Goal: Task Accomplishment & Management: Use online tool/utility

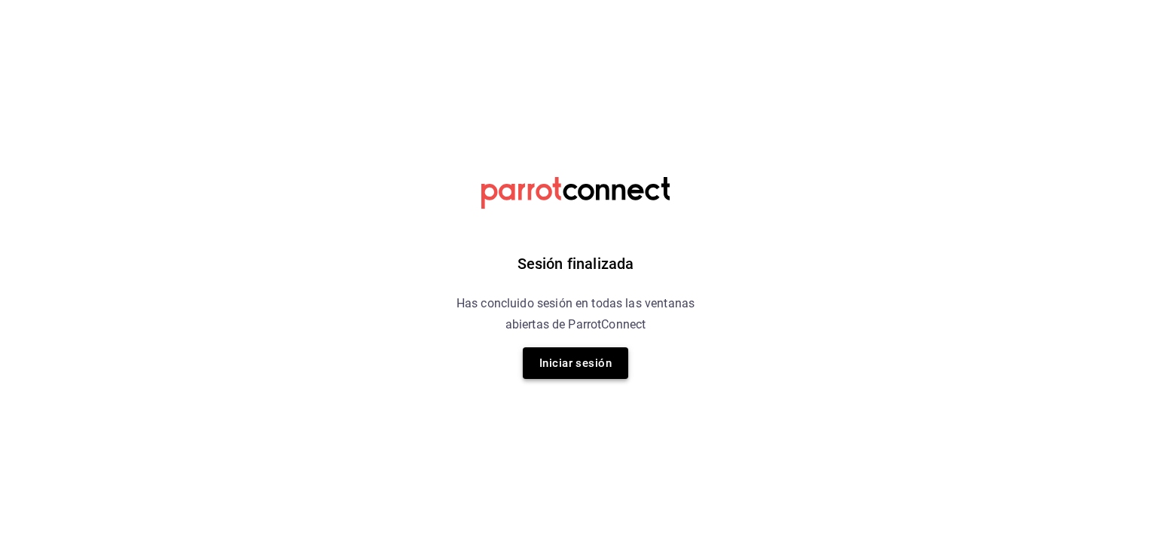
click at [572, 366] on button "Iniciar sesión" at bounding box center [575, 363] width 105 height 32
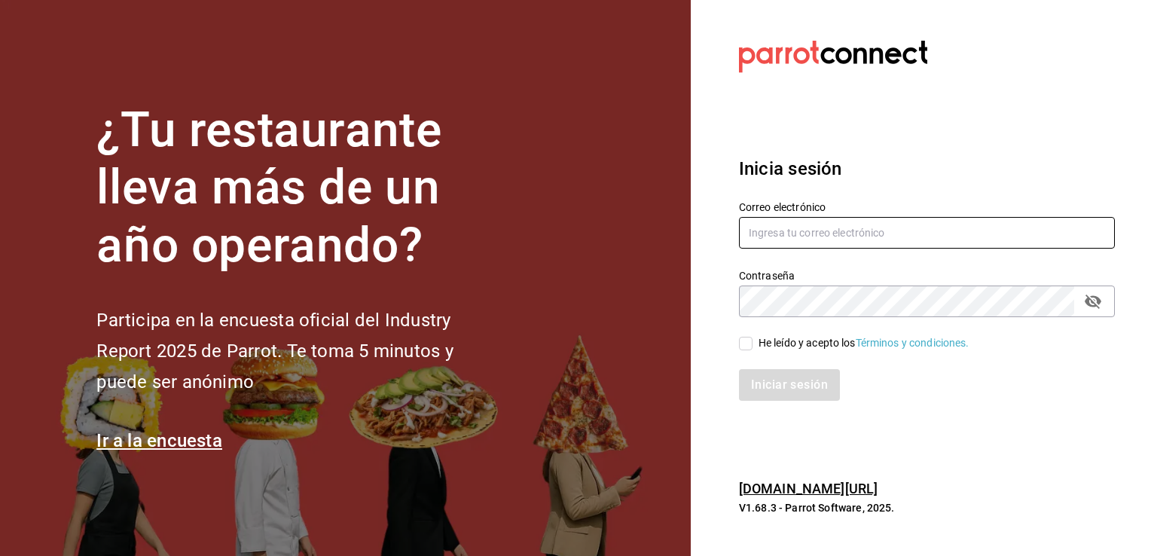
type input "[PERSON_NAME][EMAIL_ADDRESS][PERSON_NAME][DOMAIN_NAME]"
click at [747, 343] on input "He leído y acepto los Términos y condiciones." at bounding box center [746, 344] width 14 height 14
checkbox input "true"
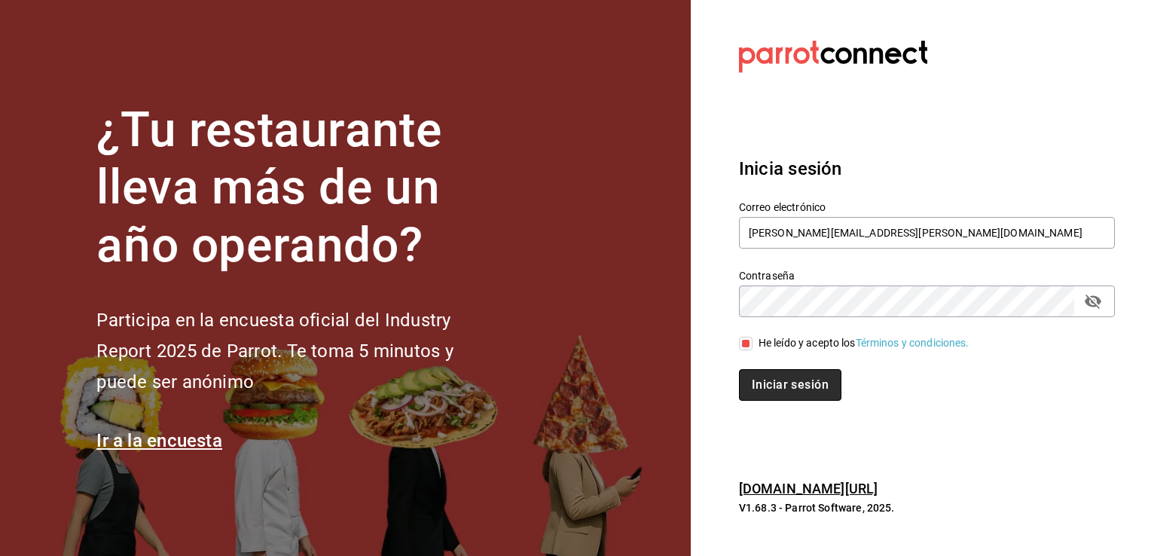
click at [771, 389] on button "Iniciar sesión" at bounding box center [790, 385] width 102 height 32
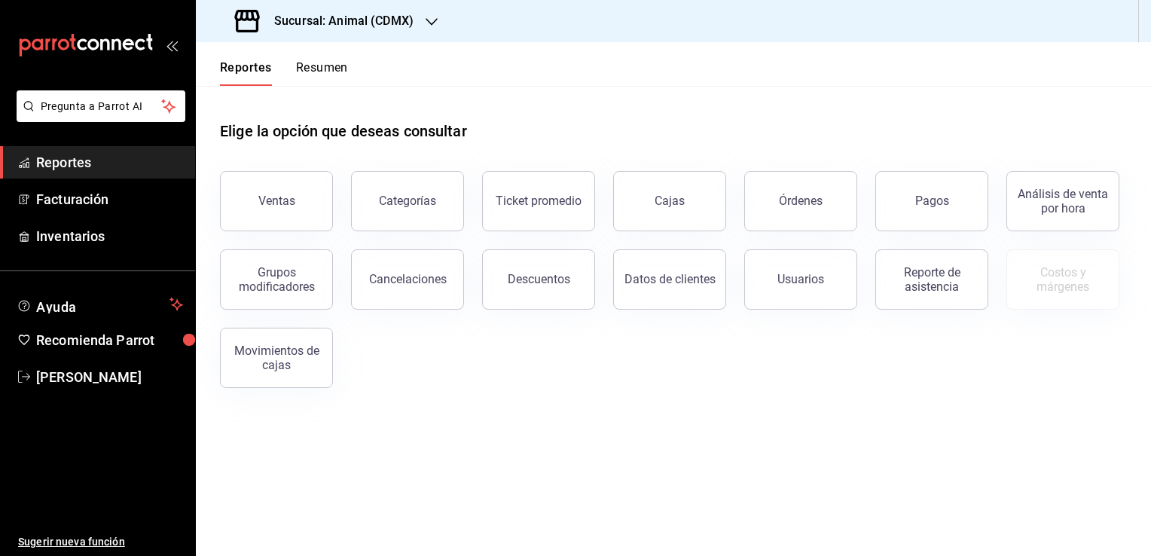
click at [393, 25] on h3 "Sucursal: Animal (CDMX)" at bounding box center [337, 21] width 151 height 18
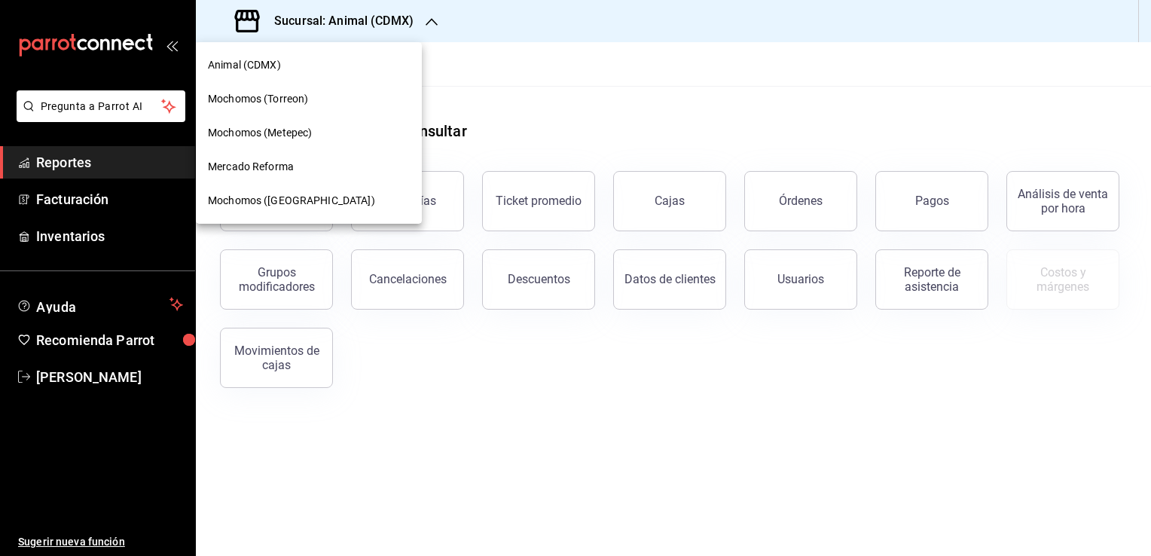
click at [340, 102] on div "Mochomos (Torreon)" at bounding box center [309, 99] width 202 height 16
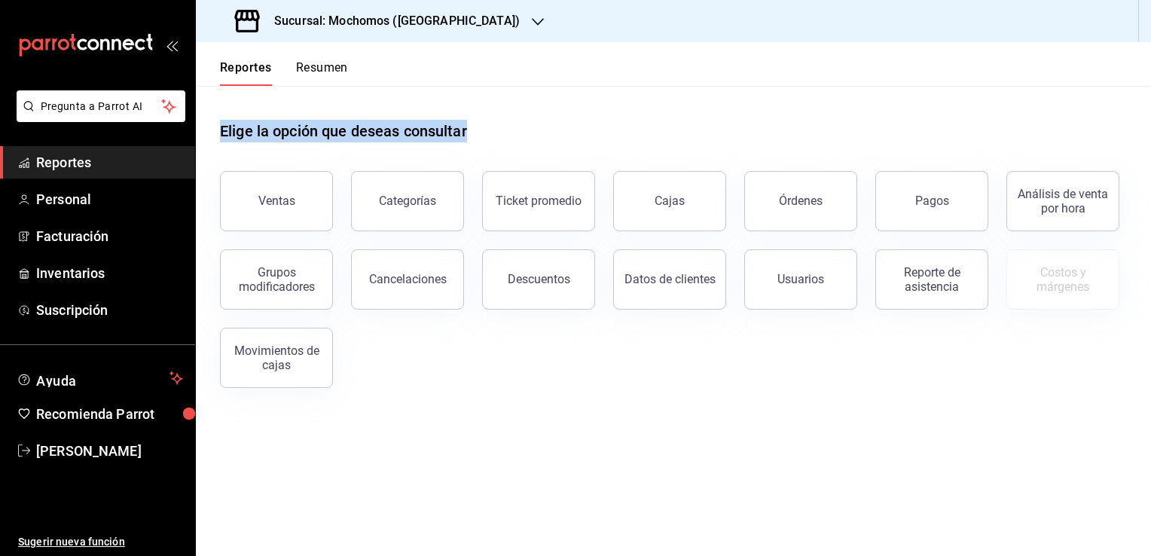
drag, startPoint x: 471, startPoint y: 133, endPoint x: 219, endPoint y: 136, distance: 251.6
click at [219, 136] on div "Elige la opción que deseas consultar Ventas Categorías Ticket promedio Cajas Ór…" at bounding box center [673, 249] width 955 height 326
click at [405, 369] on div "Ventas Categorías Ticket promedio Cajas Órdenes Pagos Análisis de venta por hor…" at bounding box center [664, 270] width 925 height 235
click at [117, 163] on span "Reportes" at bounding box center [109, 162] width 147 height 20
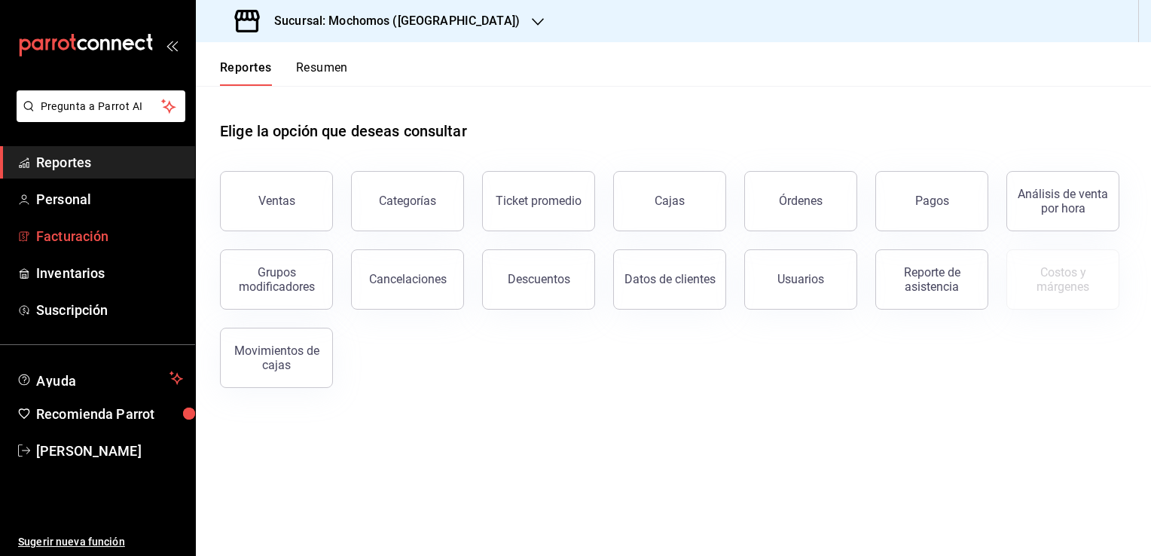
click at [84, 233] on span "Facturación" at bounding box center [109, 236] width 147 height 20
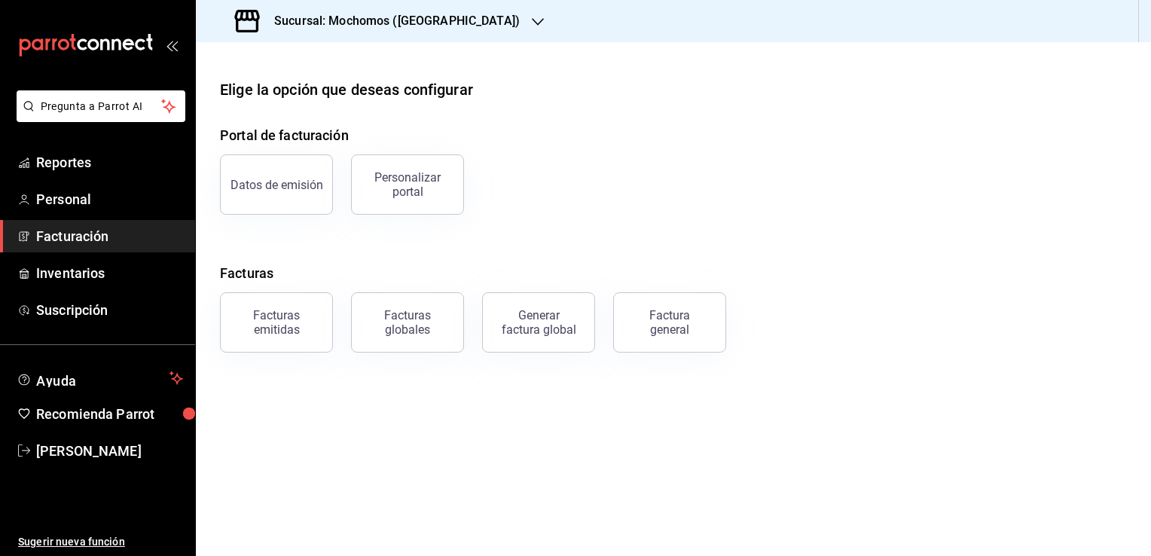
click at [630, 155] on div "Datos de emisión Personalizar portal" at bounding box center [664, 175] width 925 height 78
drag, startPoint x: 742, startPoint y: 355, endPoint x: 272, endPoint y: 239, distance: 483.9
click at [272, 239] on main "Elige la opción que deseas configurar Portal de facturación Datos de emisión Pe…" at bounding box center [673, 299] width 955 height 514
drag, startPoint x: 272, startPoint y: 239, endPoint x: 358, endPoint y: 258, distance: 88.5
click at [358, 258] on div "Portal de facturación Datos de emisión Personalizar portal Facturas Facturas em…" at bounding box center [673, 238] width 907 height 227
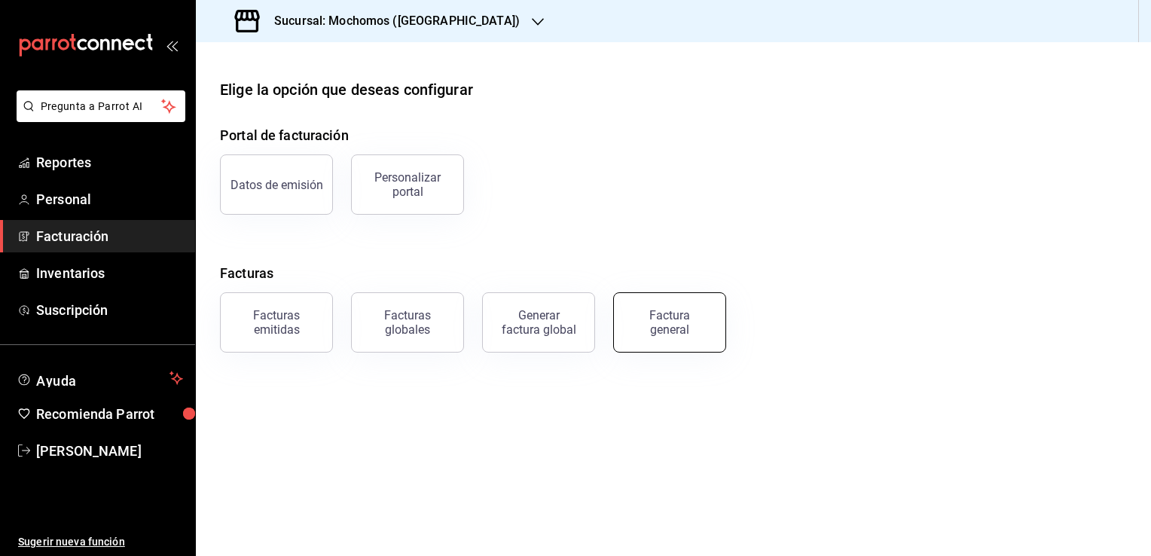
click at [647, 322] on div "Factura general" at bounding box center [669, 322] width 75 height 29
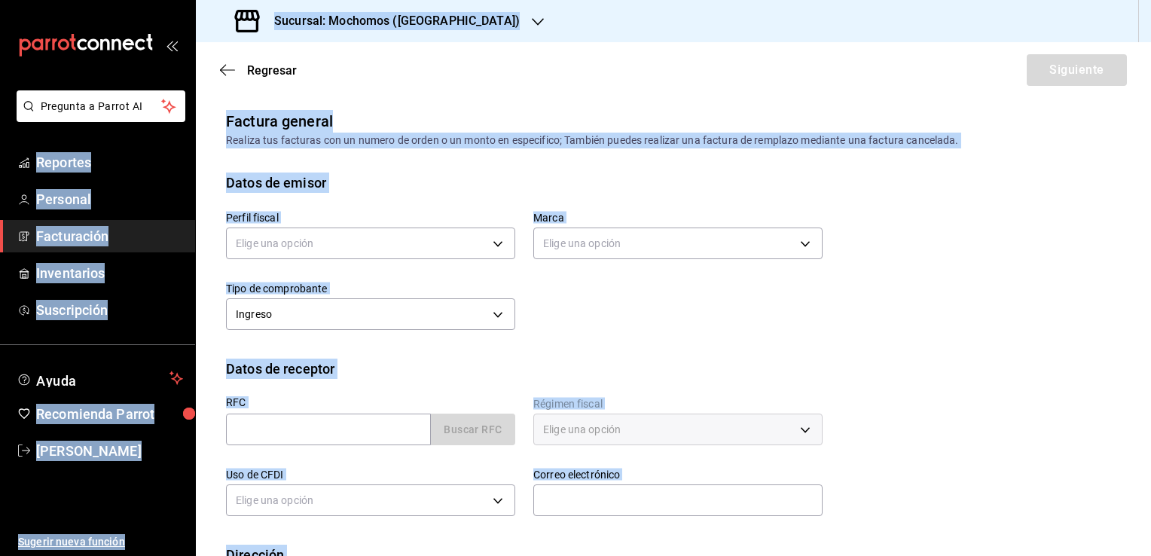
click at [477, 171] on div "Factura general Realiza tus facturas con un numero de orden o un monto en espec…" at bounding box center [673, 384] width 955 height 548
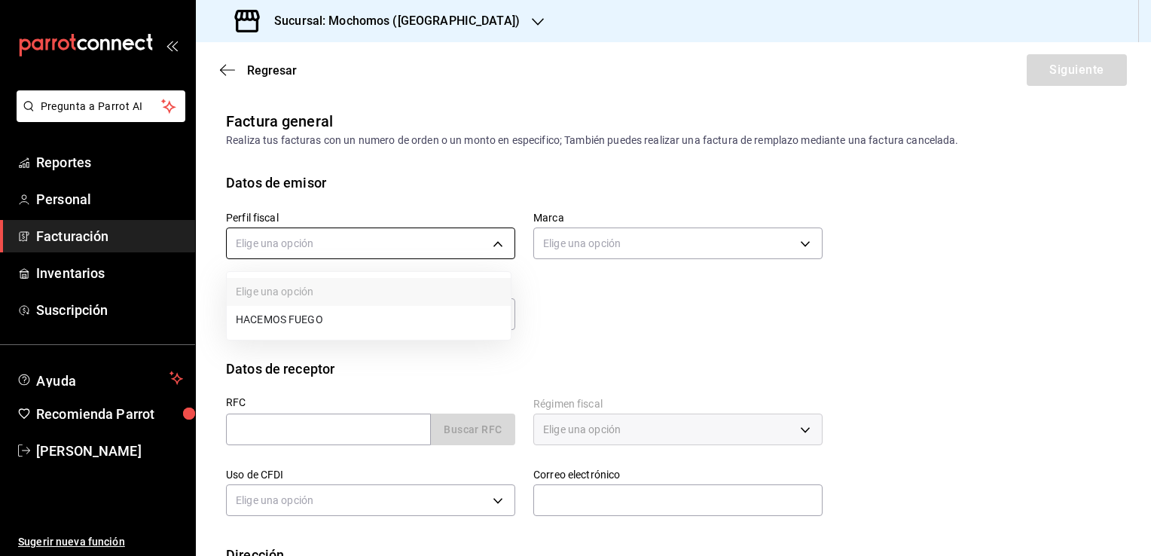
click at [491, 238] on body "Pregunta a Parrot AI Reportes Personal Facturación Inventarios Suscripción Ayud…" at bounding box center [575, 278] width 1151 height 556
click at [362, 318] on li "HACEMOS FUEGO" at bounding box center [369, 320] width 284 height 28
type input "c46066b3-a9ad-4c13-9154-47f80df86098"
type input "c8544d00-0077-49dd-9e07-f6fffff65e49"
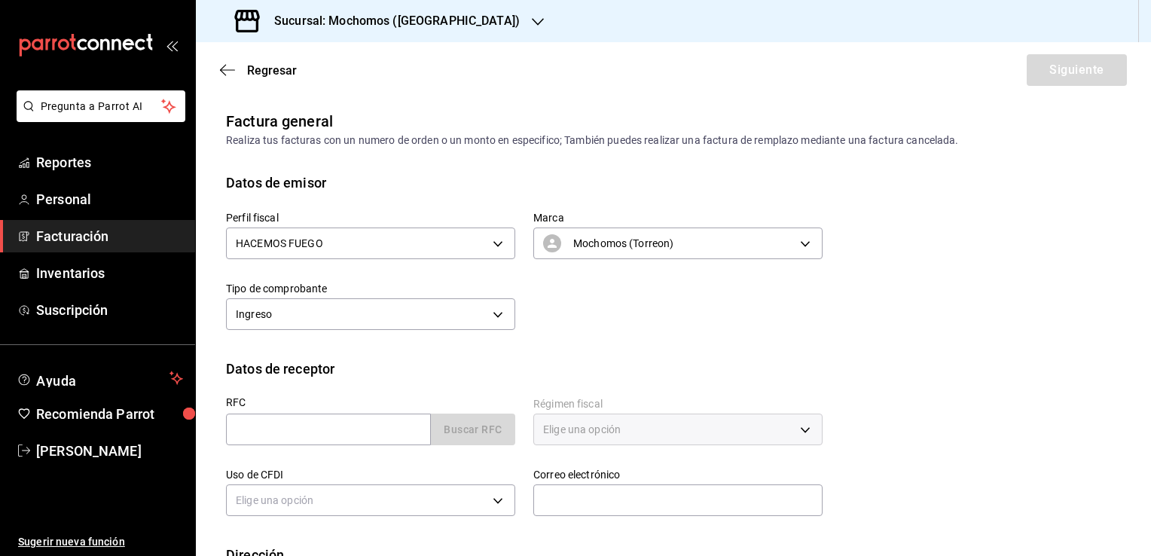
click at [549, 331] on div "Perfil fiscal HACEMOS FUEGO c46066b3-a9ad-4c13-9154-47f80df86098 Marca Mochomos…" at bounding box center [515, 264] width 615 height 142
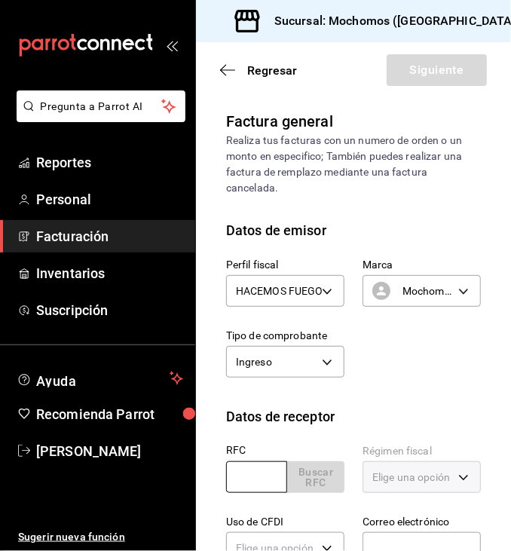
click at [246, 480] on input "text" at bounding box center [256, 477] width 61 height 32
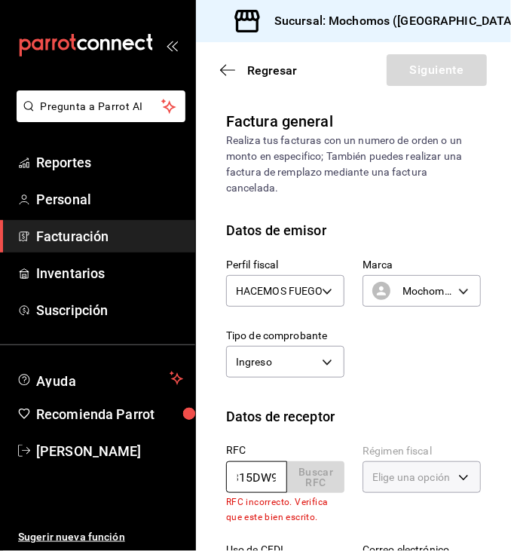
scroll to position [0, 54]
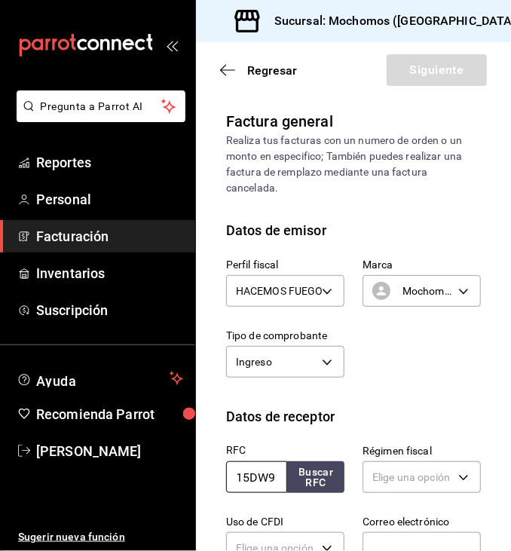
type input "LES960315DW9"
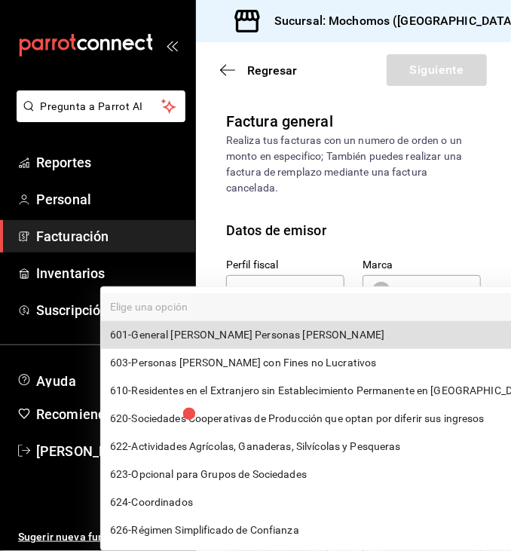
click at [431, 480] on body "Pregunta a Parrot AI Reportes Personal Facturación Inventarios Suscripción Ayud…" at bounding box center [255, 275] width 511 height 551
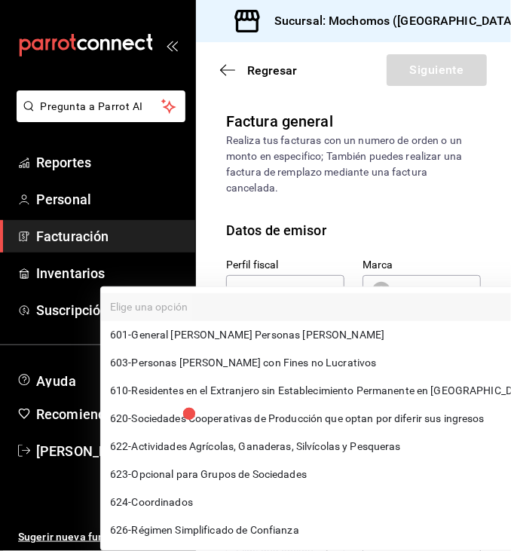
click at [277, 335] on span "601 - General de Ley Personas Morales" at bounding box center [247, 335] width 274 height 16
type input "601"
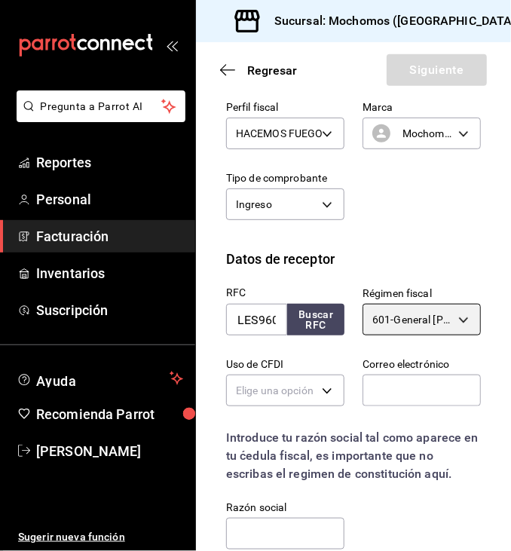
scroll to position [157, 0]
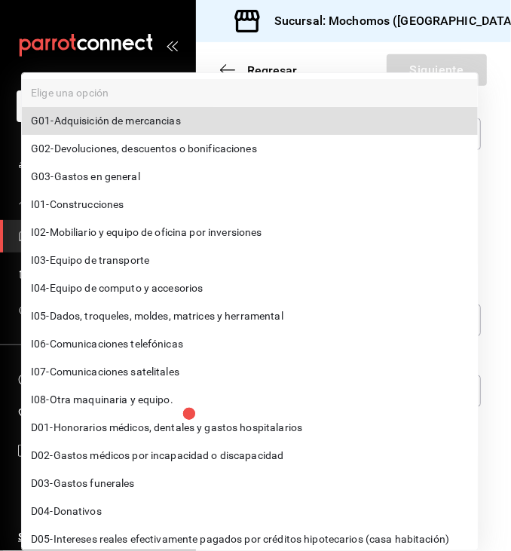
click at [318, 384] on body "Pregunta a Parrot AI Reportes Personal Facturación Inventarios Suscripción Ayud…" at bounding box center [255, 275] width 511 height 551
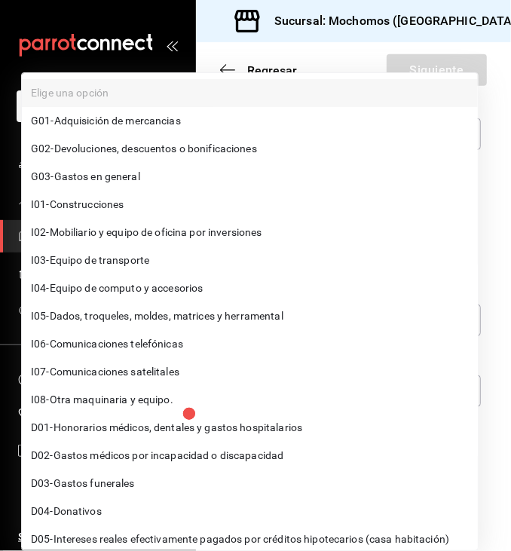
click at [148, 178] on li "G03 - Gastos en general" at bounding box center [250, 177] width 456 height 28
type input "G03"
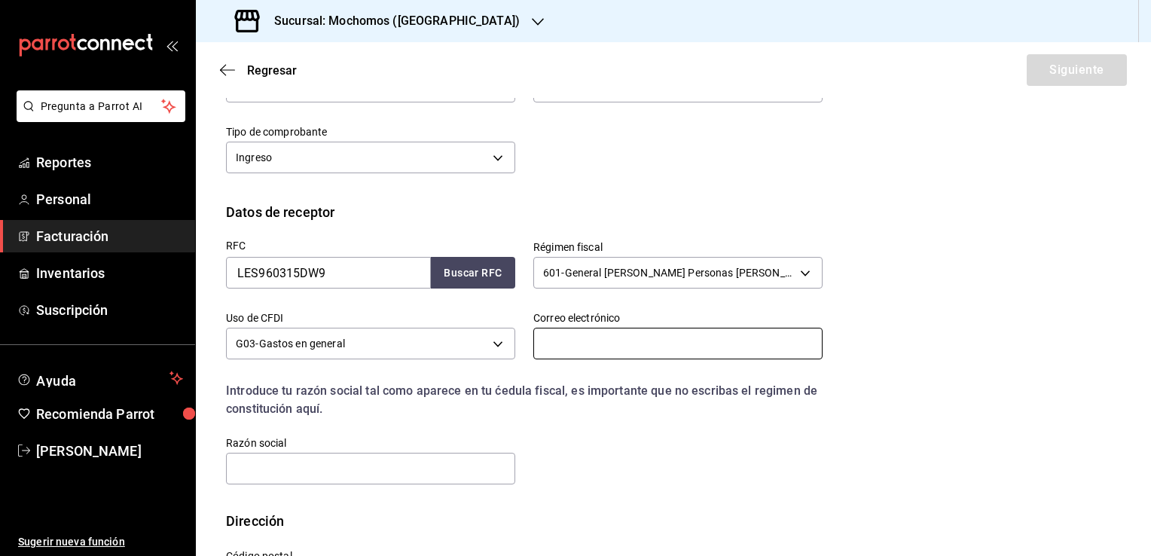
click at [600, 349] on input "text" at bounding box center [677, 344] width 289 height 32
paste input "efernandez710103@hotmail.com"
type input "efernandez710103@hotmail.com"
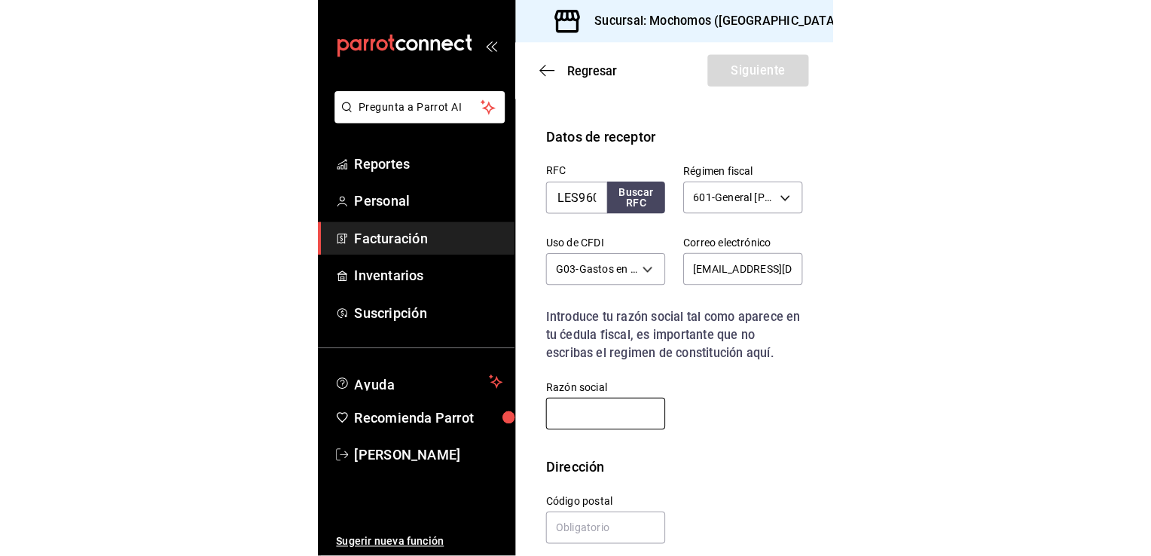
scroll to position [295, 0]
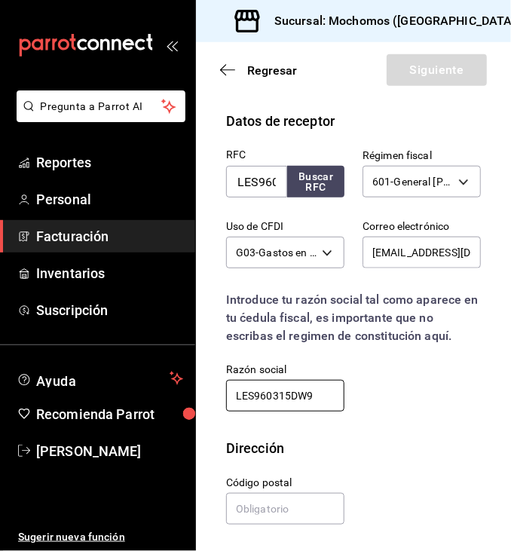
type input "LES960315DW9"
click at [252, 508] on input "text" at bounding box center [285, 509] width 118 height 32
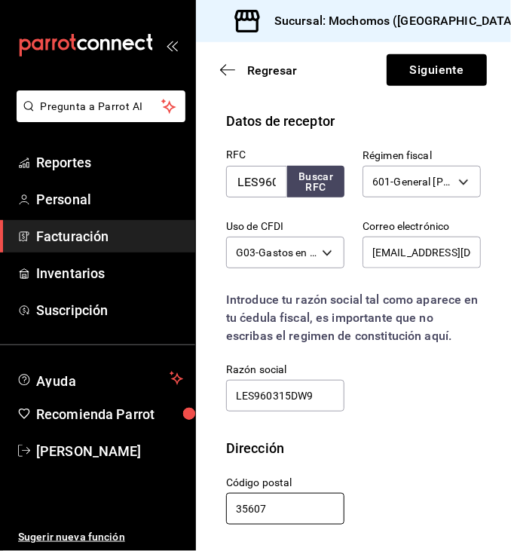
type input "35607"
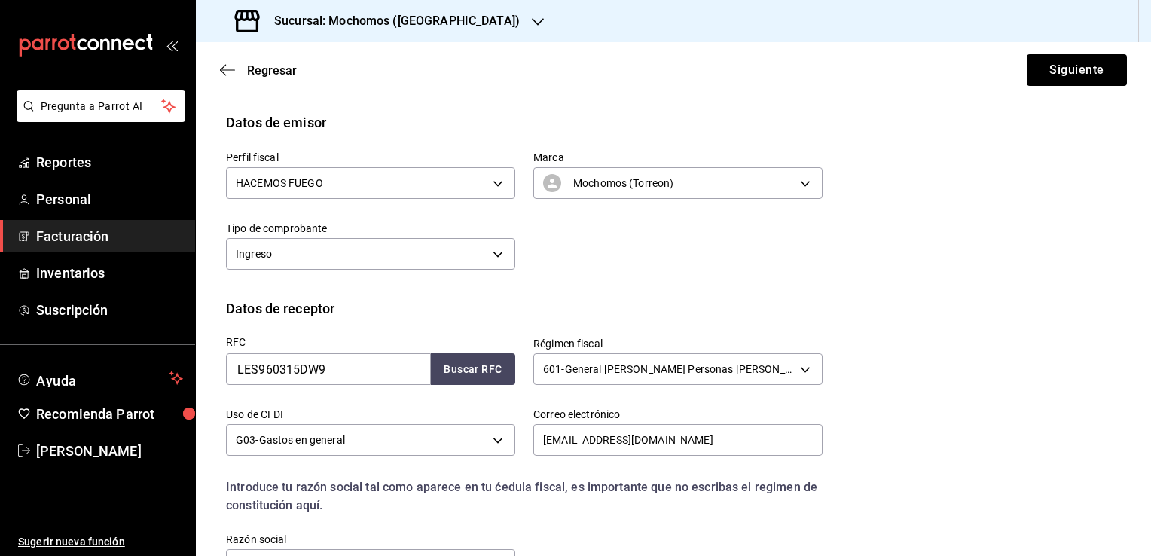
scroll to position [0, 0]
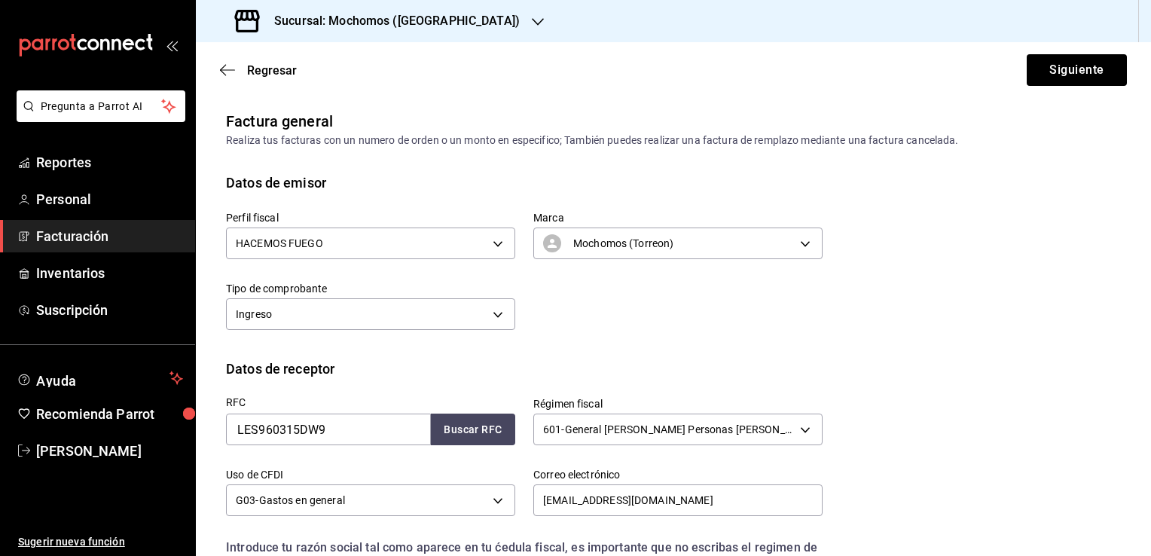
click at [1021, 228] on div "Perfil fiscal HACEMOS FUEGO c46066b3-a9ad-4c13-9154-47f80df86098 Marca Mochomos…" at bounding box center [673, 276] width 895 height 166
click at [1053, 74] on button "Siguiente" at bounding box center [1077, 70] width 100 height 32
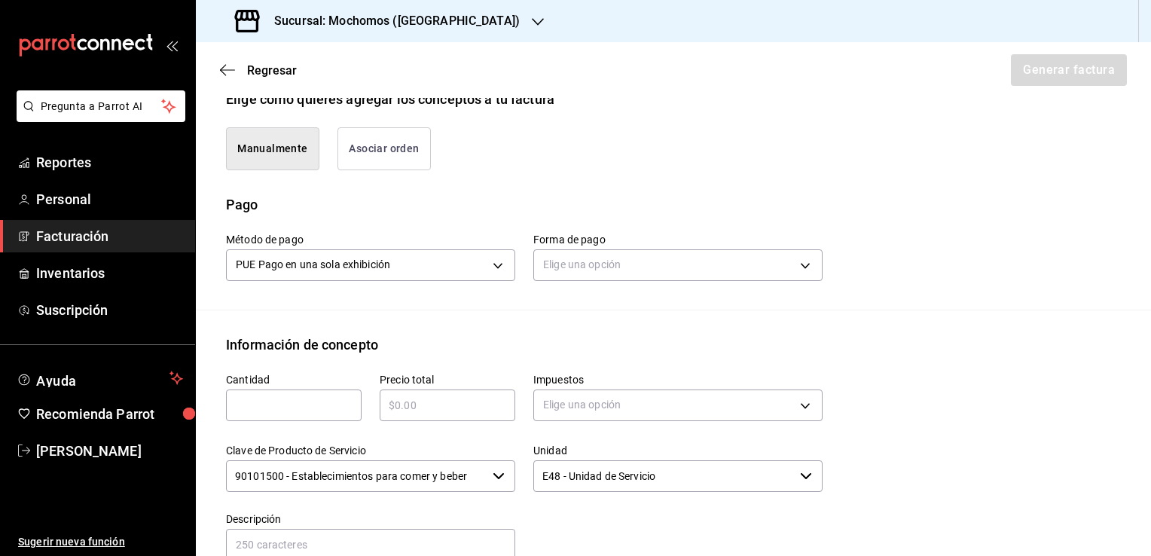
scroll to position [368, 0]
click at [670, 267] on body "Pregunta a Parrot AI Reportes Personal Facturación Inventarios Suscripción Ayud…" at bounding box center [575, 278] width 1151 height 556
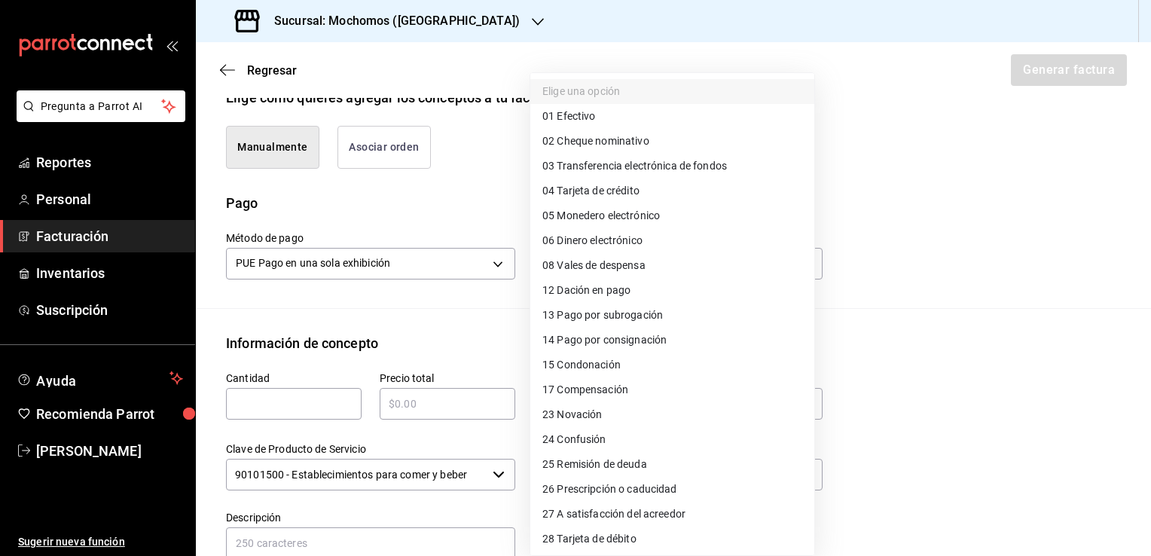
click at [645, 194] on li "04 Tarjeta de crédito" at bounding box center [672, 190] width 284 height 25
type input "04"
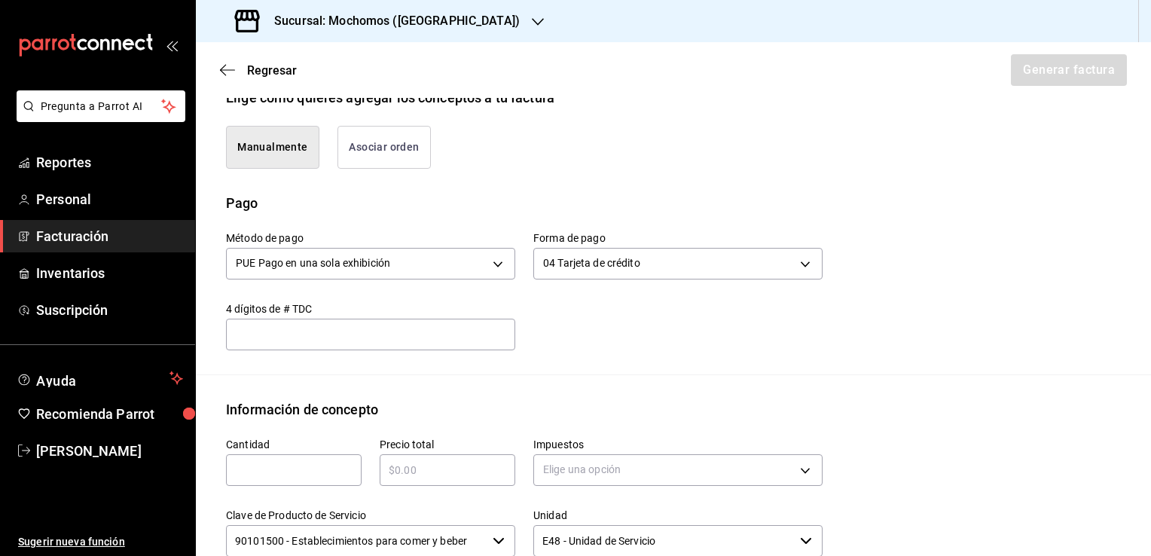
click at [645, 357] on div "Método de pago PUE Pago en una sola exhibición PUE Forma de pago 04 Tarjeta de …" at bounding box center [673, 293] width 895 height 161
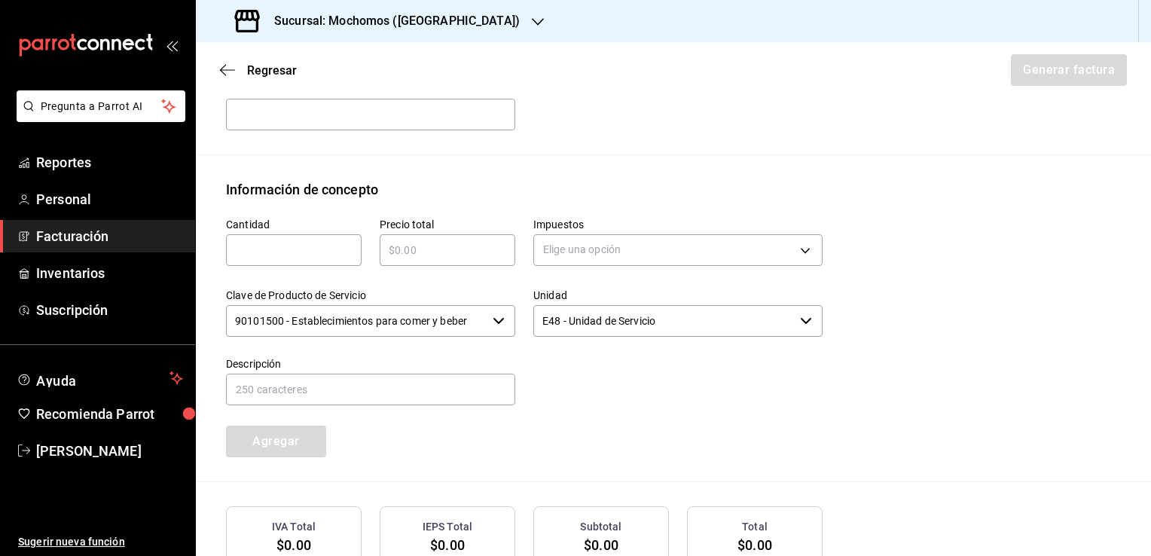
scroll to position [589, 0]
click at [323, 243] on input "text" at bounding box center [294, 248] width 136 height 18
type input "1"
type input "$916"
click at [576, 249] on body "Pregunta a Parrot AI Reportes Personal Facturación Inventarios Suscripción Ayud…" at bounding box center [575, 278] width 1151 height 556
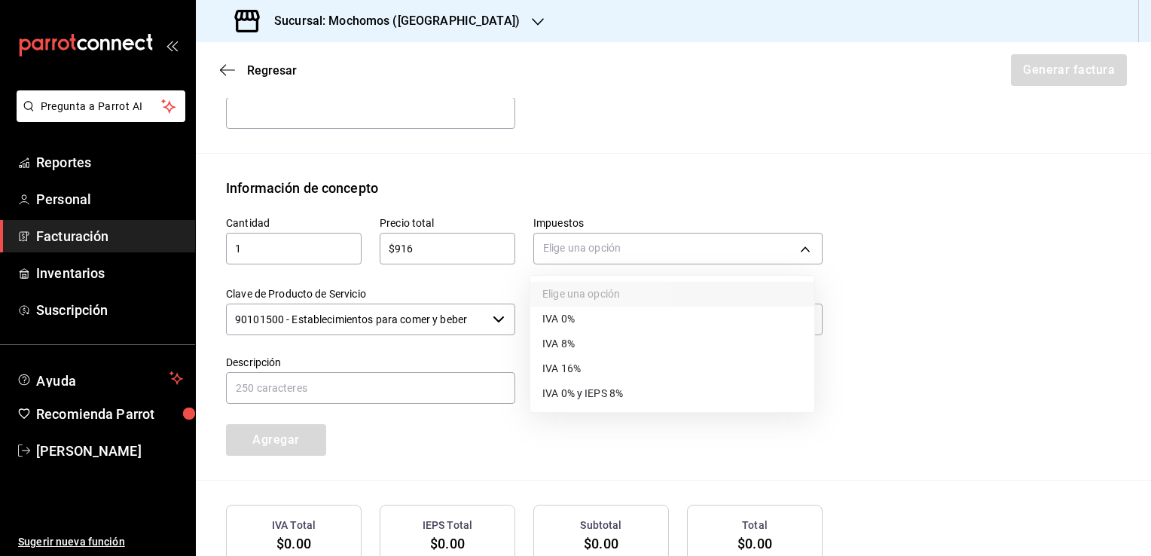
click at [572, 365] on span "IVA 16%" at bounding box center [561, 369] width 38 height 16
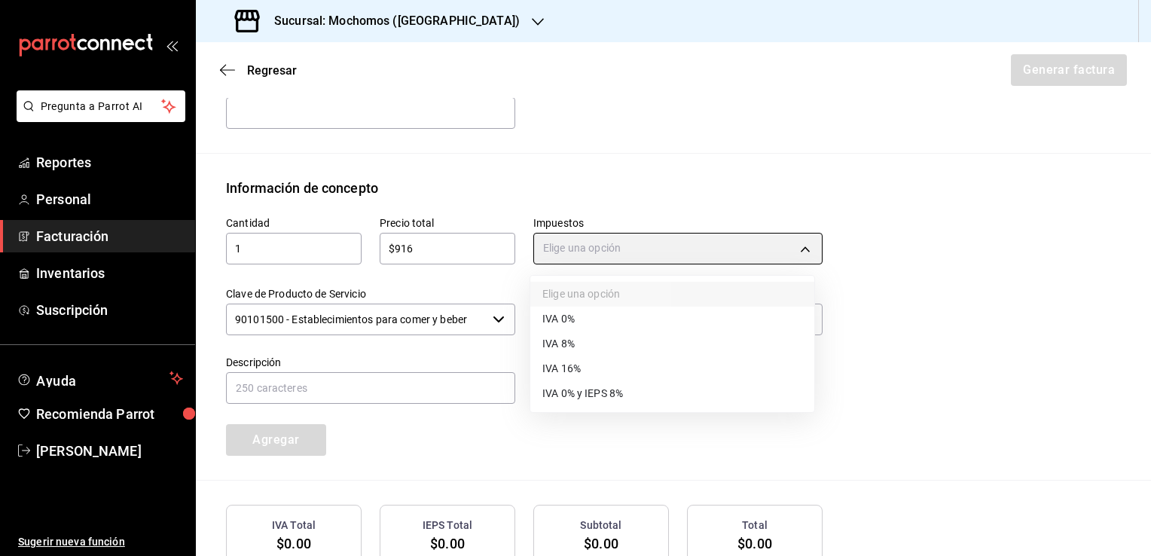
type input "IVA_16"
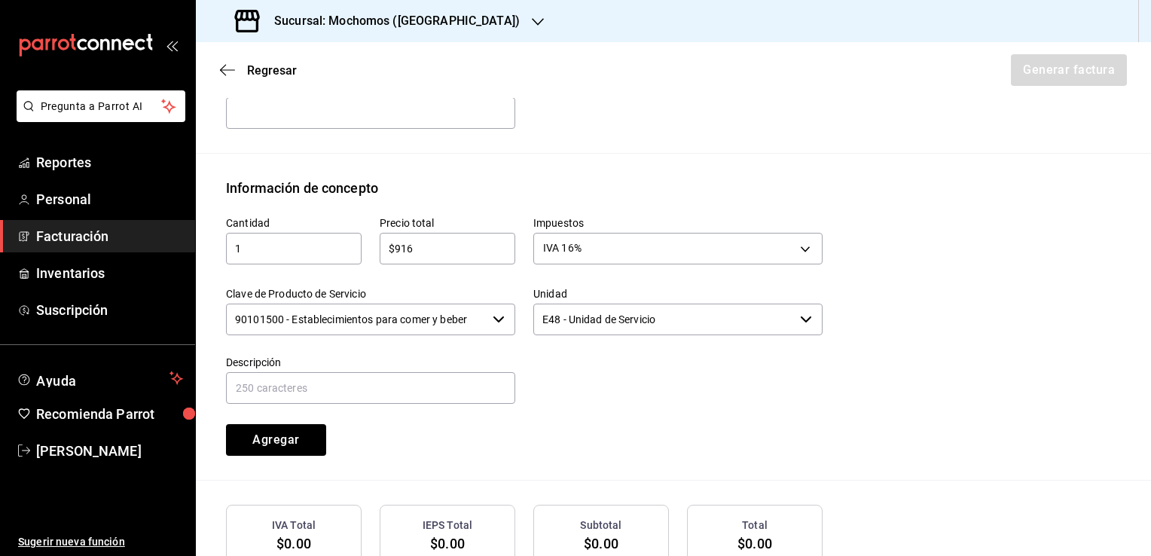
click at [563, 383] on div at bounding box center [668, 371] width 307 height 69
click at [413, 382] on input "text" at bounding box center [370, 388] width 289 height 32
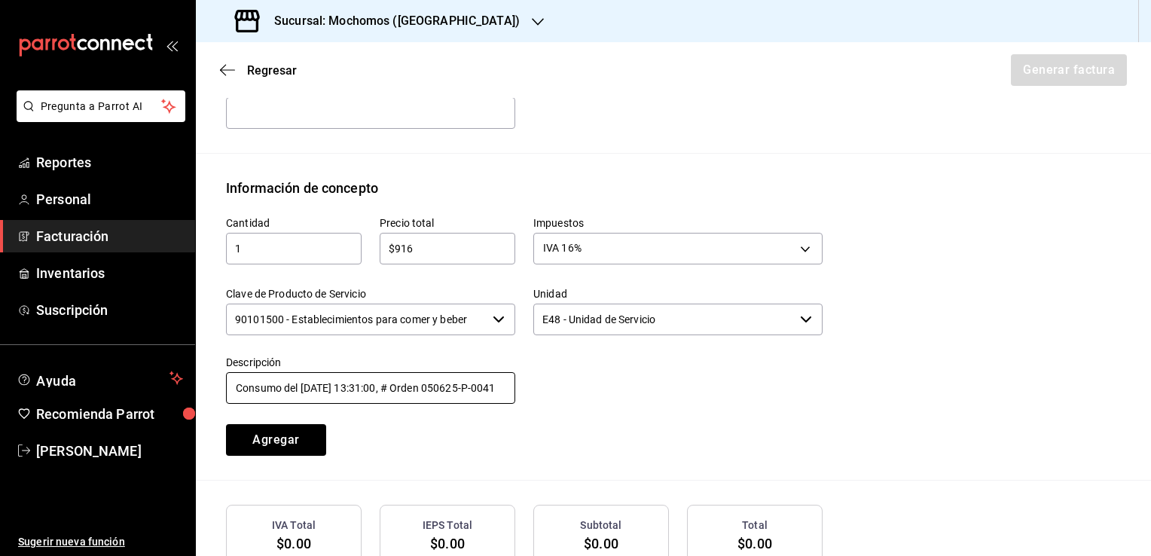
click at [313, 381] on input "Consumo del 05/06/25 13:31:00, # Orden 050625-P-0041" at bounding box center [370, 388] width 289 height 32
type input "Consumo del 29/07/25 20:14:15, # Orden 290725-P-0046"
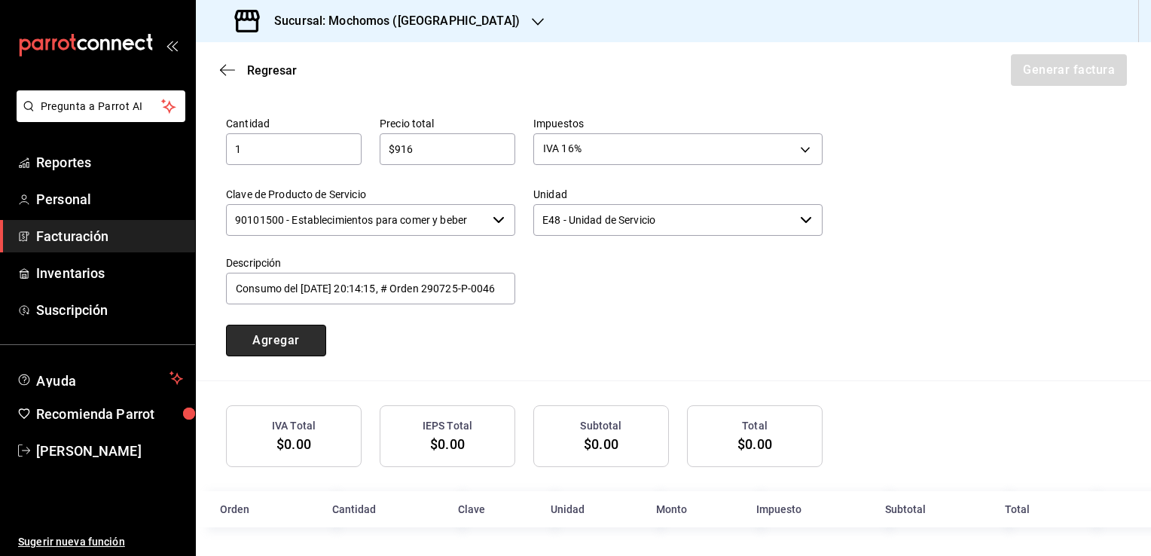
click at [293, 336] on button "Agregar" at bounding box center [276, 341] width 100 height 32
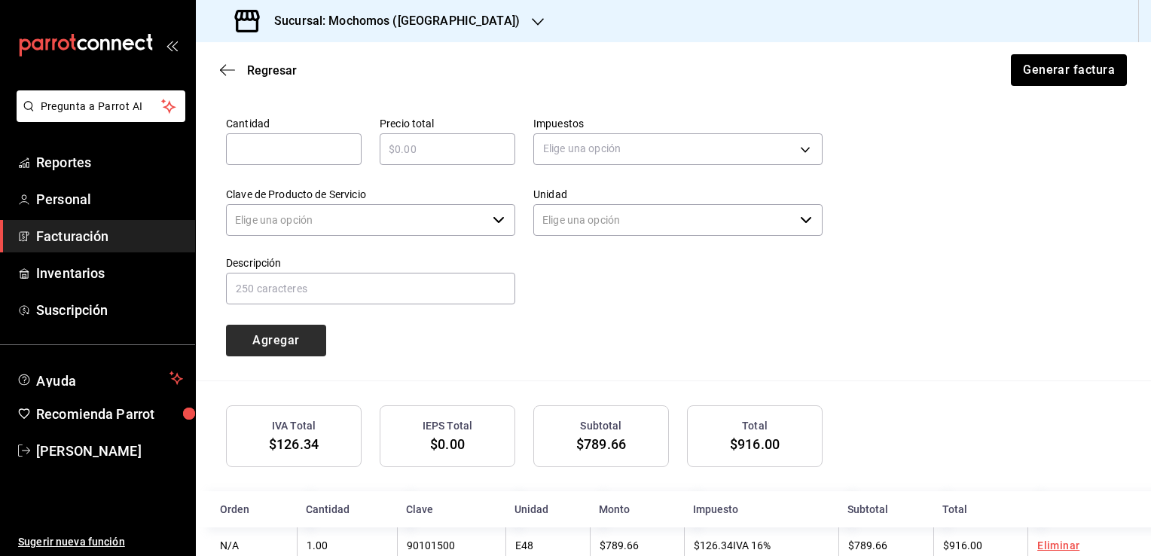
type input "90101500 - Establecimientos para comer y beber"
type input "E48 - Unidad de Servicio"
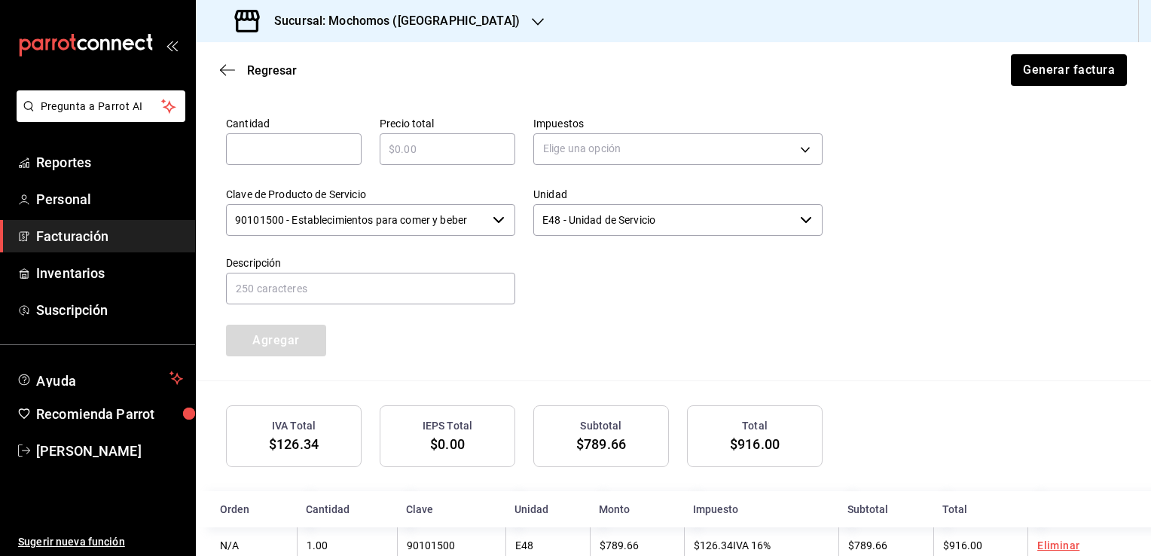
scroll to position [726, 0]
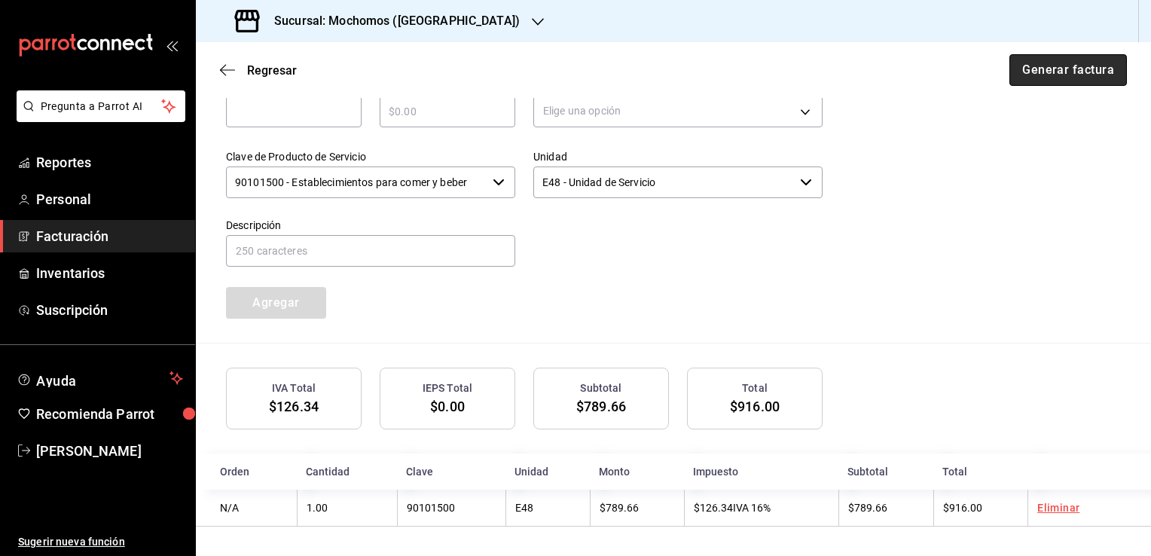
click at [1029, 69] on button "Generar factura" at bounding box center [1067, 70] width 117 height 32
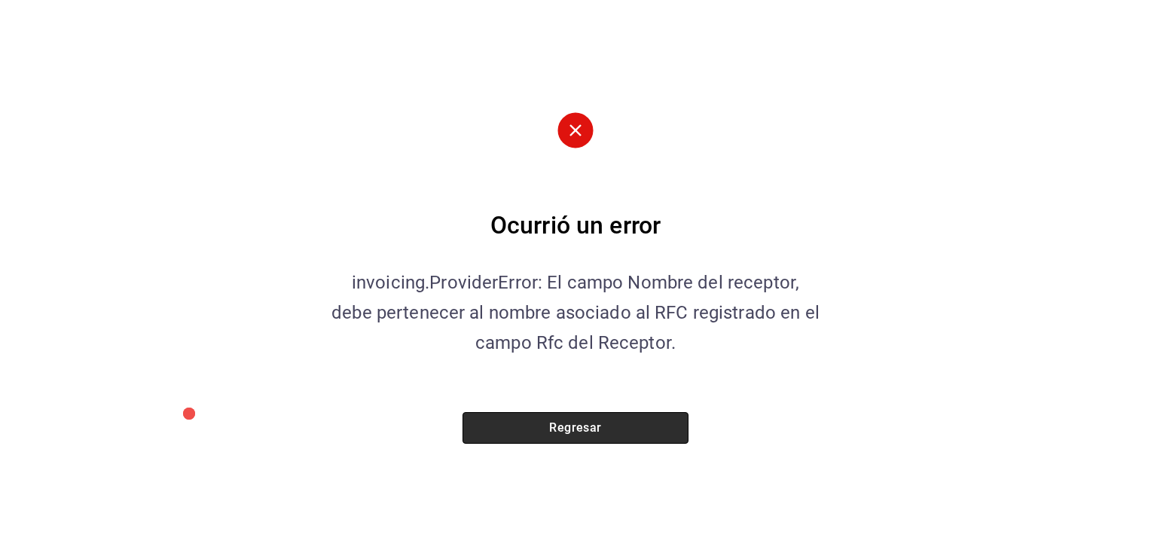
click at [578, 425] on button "Regresar" at bounding box center [575, 428] width 226 height 32
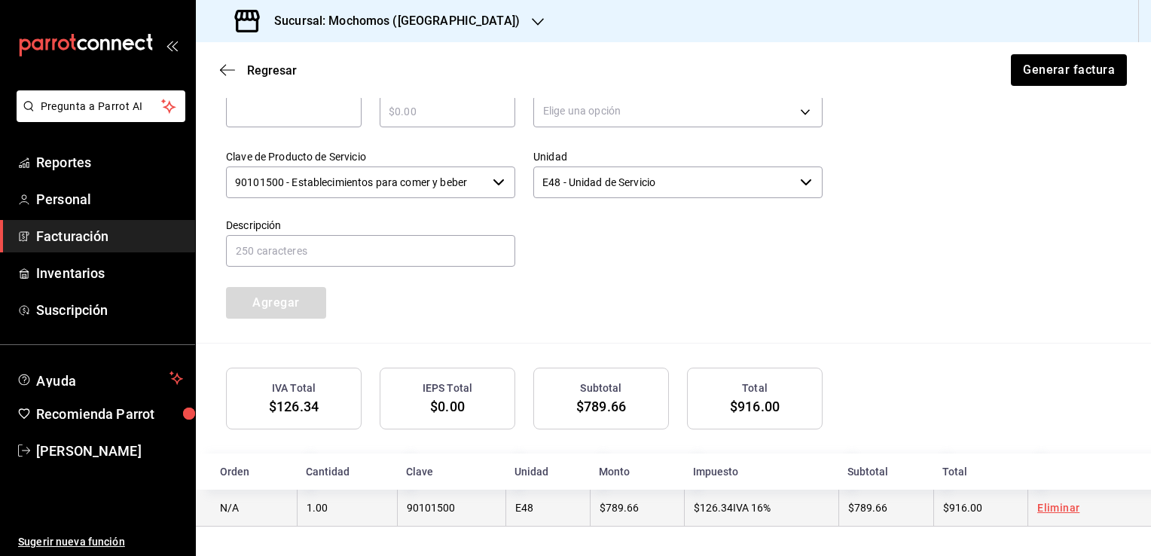
click at [1048, 508] on link "Eliminar" at bounding box center [1058, 508] width 42 height 12
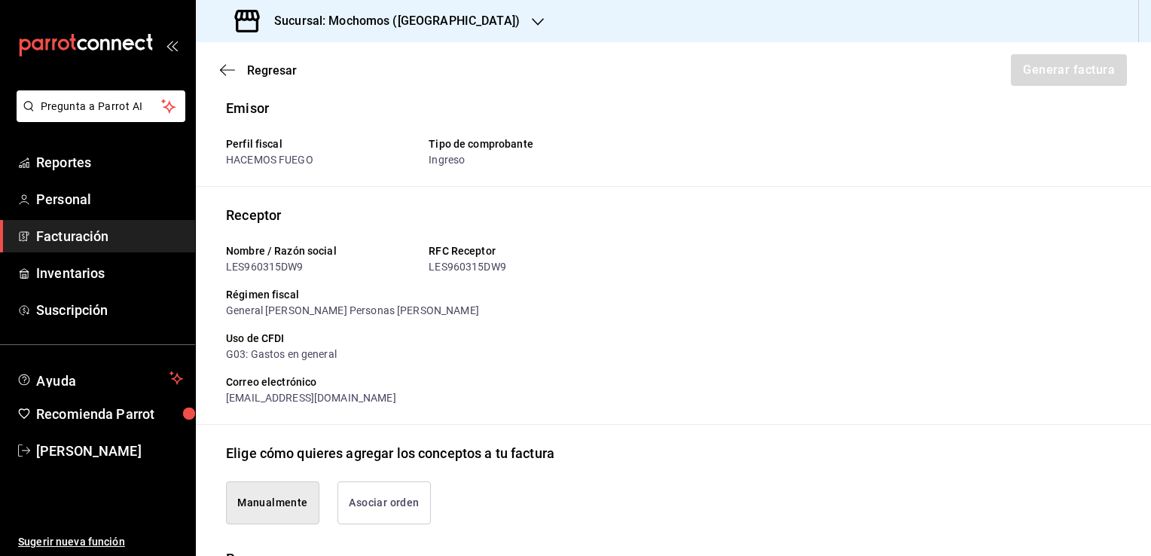
scroll to position [11, 0]
click at [226, 72] on icon "button" at bounding box center [227, 70] width 15 height 14
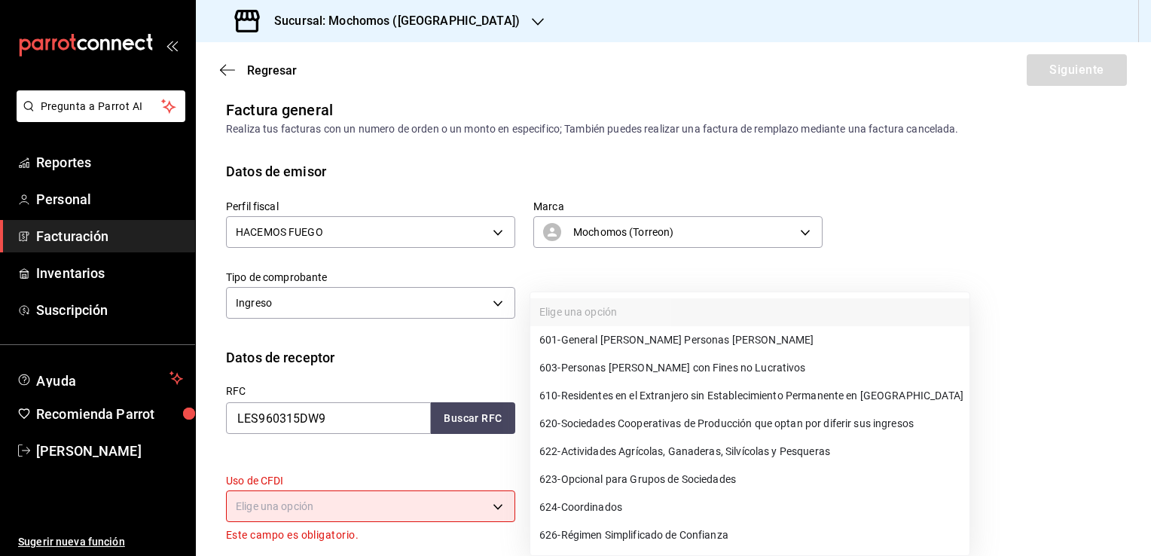
click at [639, 419] on body "Pregunta a Parrot AI Reportes Personal Facturación Inventarios Suscripción Ayud…" at bounding box center [575, 278] width 1151 height 556
click at [624, 340] on span "601 - General de Ley Personas Morales" at bounding box center [676, 340] width 274 height 16
type input "601"
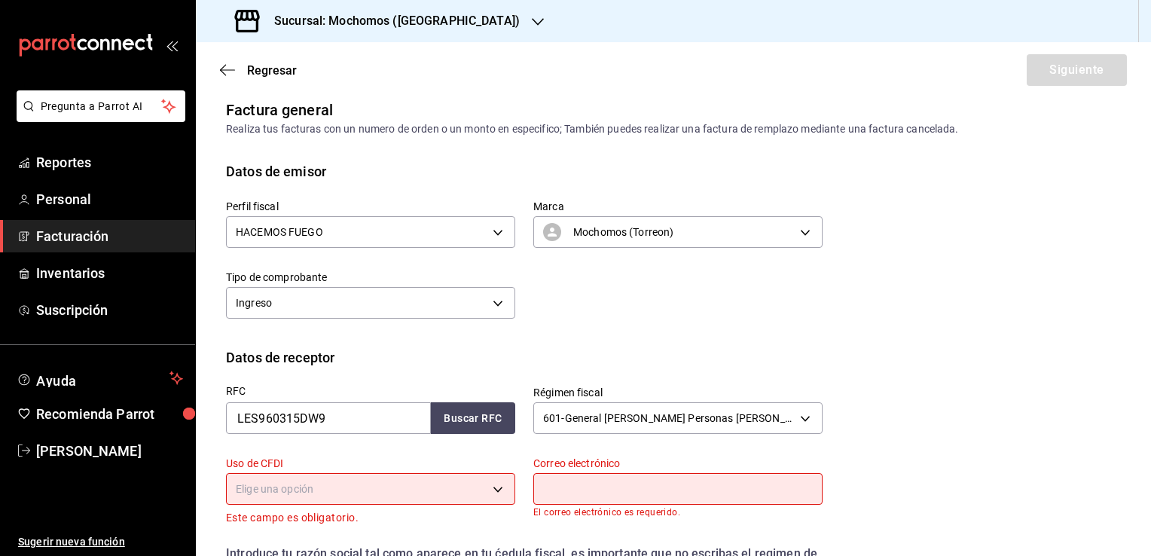
click at [502, 490] on body "Pregunta a Parrot AI Reportes Personal Facturación Inventarios Suscripción Ayud…" at bounding box center [575, 278] width 1151 height 556
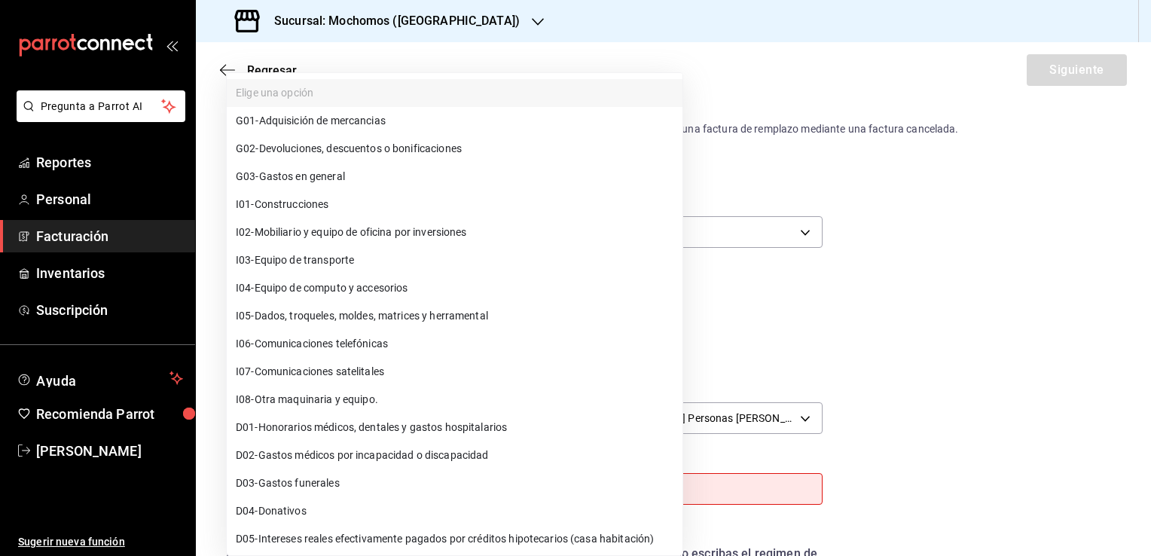
click at [407, 121] on li "G01 - Adquisición de mercancias" at bounding box center [455, 121] width 456 height 28
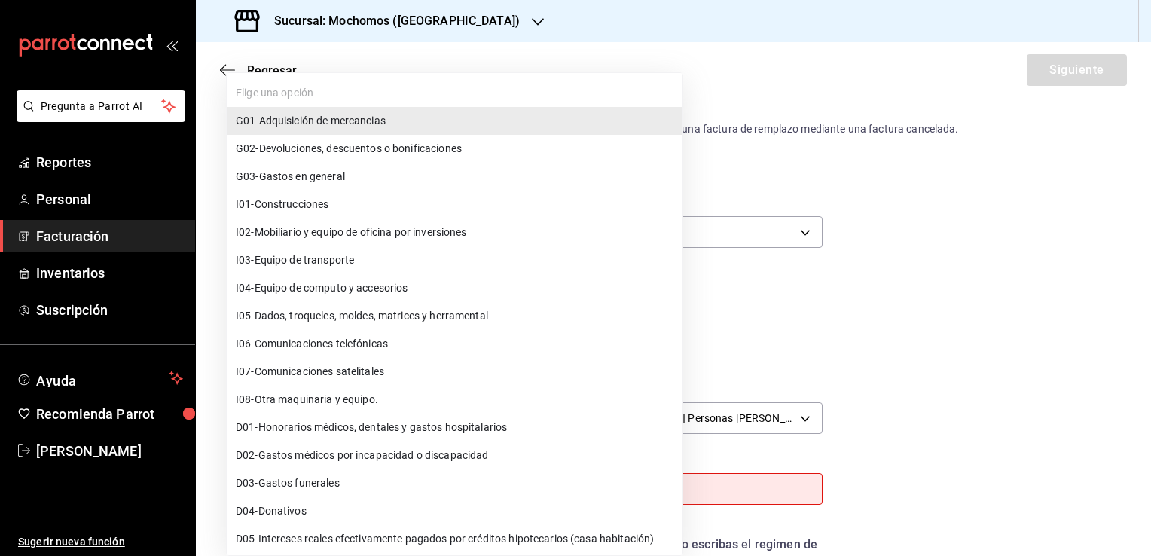
click at [454, 487] on body "Pregunta a Parrot AI Reportes Personal Facturación Inventarios Suscripción Ayud…" at bounding box center [575, 278] width 1151 height 556
click at [372, 178] on li "G03 - Gastos en general" at bounding box center [455, 177] width 456 height 28
type input "G03"
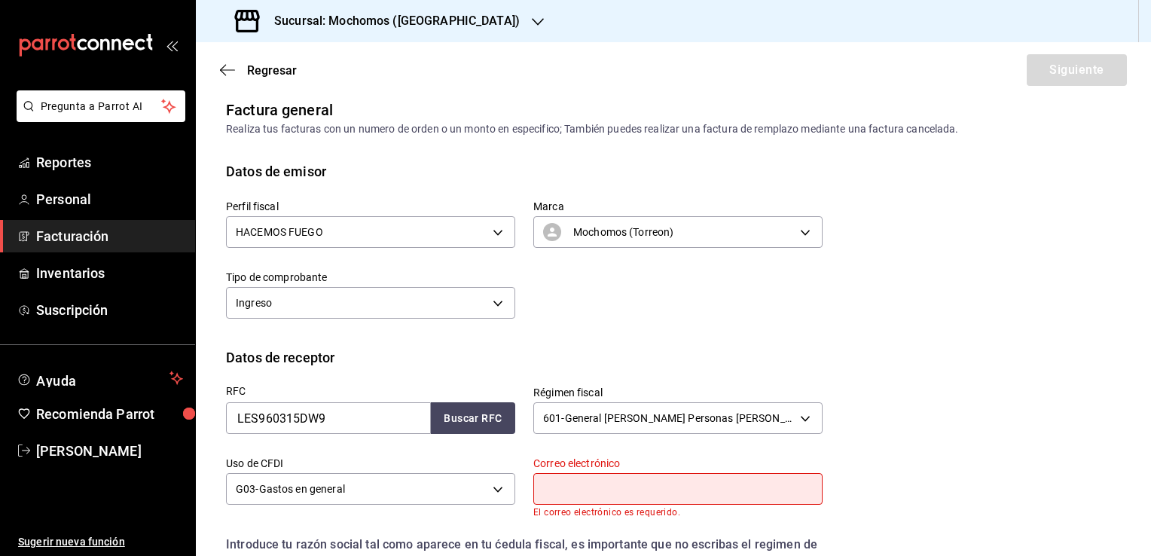
click at [554, 491] on input "text" at bounding box center [677, 489] width 289 height 32
paste input "efernandez710103@hotmail.com"
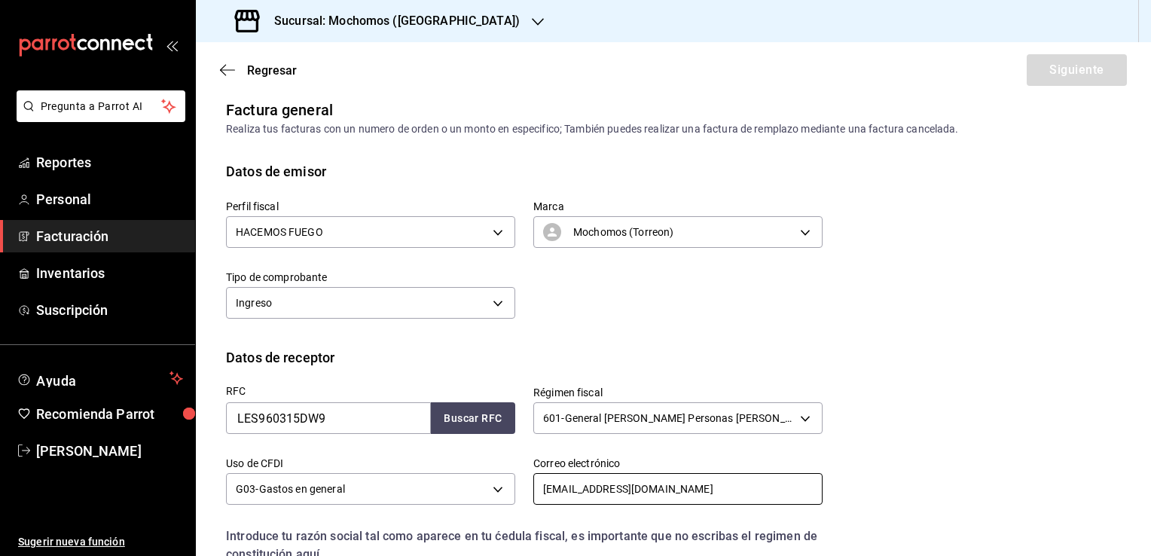
type input "efernandez710103@hotmail.com"
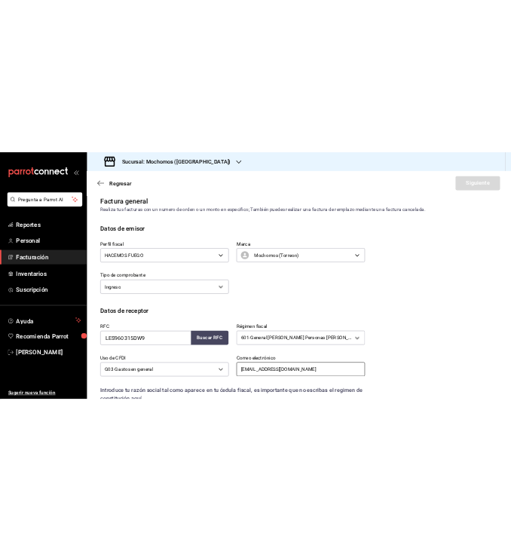
scroll to position [235, 0]
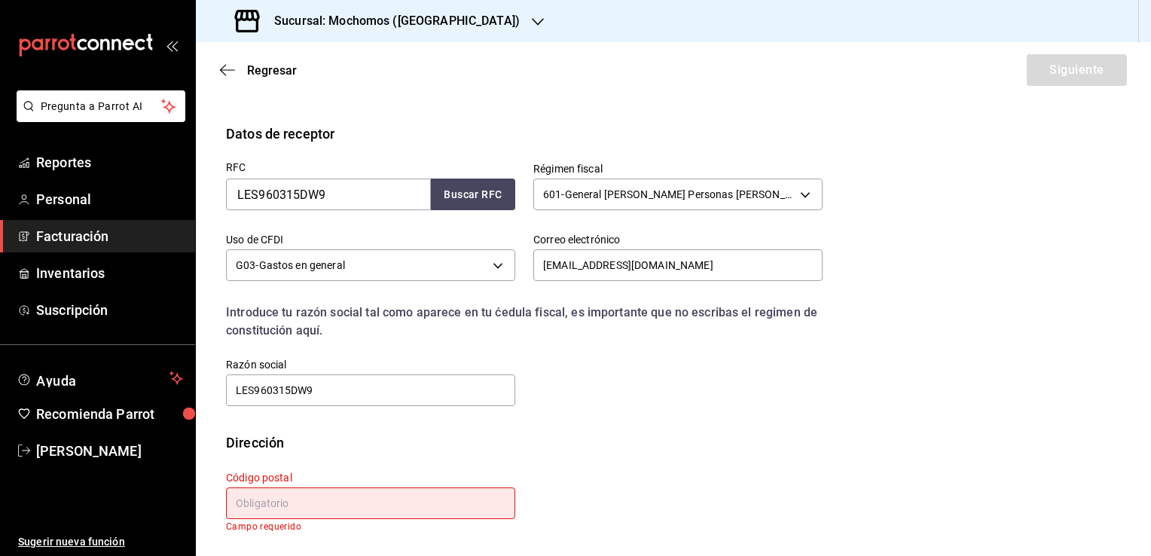
click at [795, 322] on div "Introduce tu razón social tal como aparece en tu ćedula fiscal, es importante q…" at bounding box center [524, 322] width 596 height 36
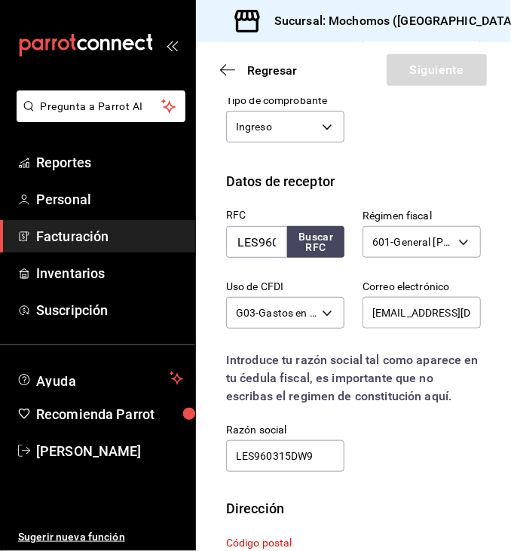
scroll to position [306, 0]
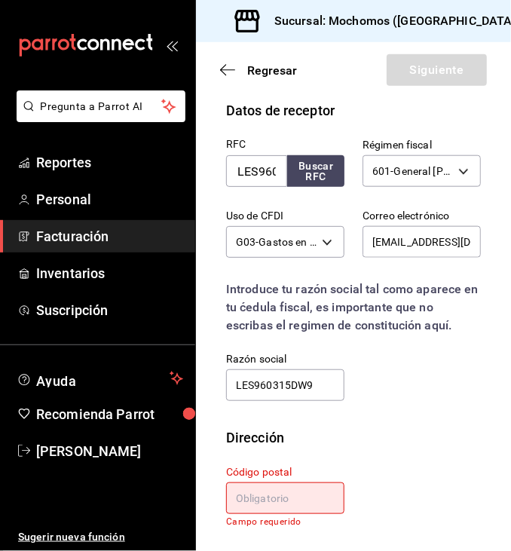
click at [279, 496] on input "text" at bounding box center [285, 498] width 118 height 32
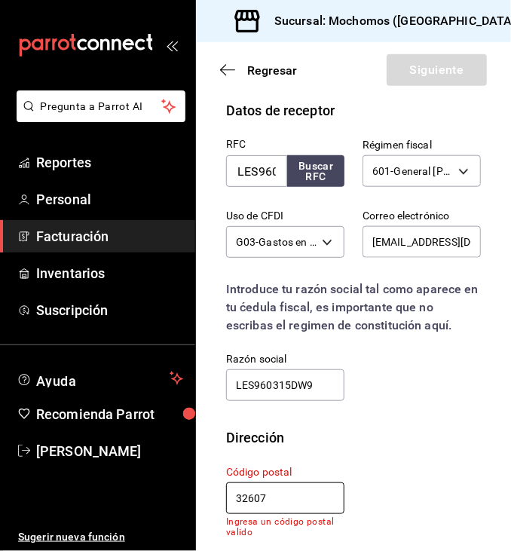
scroll to position [295, 0]
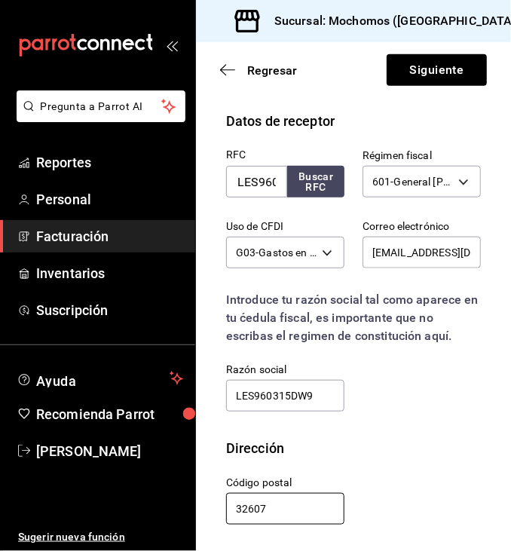
type input "32607"
drag, startPoint x: 316, startPoint y: 387, endPoint x: 212, endPoint y: 395, distance: 105.0
click at [212, 395] on div "Razón social LES960315DW9" at bounding box center [276, 379] width 136 height 69
click at [324, 386] on input "LES960315DW9" at bounding box center [285, 396] width 118 height 32
drag, startPoint x: 322, startPoint y: 395, endPoint x: 216, endPoint y: 395, distance: 105.4
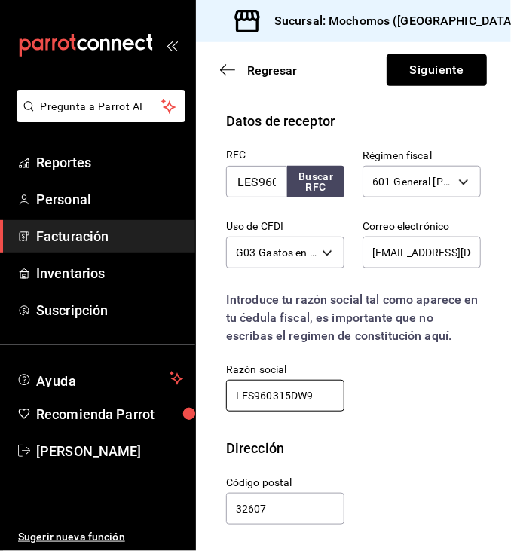
click at [216, 395] on div "Razón social LES960315DW9" at bounding box center [276, 379] width 136 height 69
type input "LEAR ELECTRICAL SYSTEMS DE MEXICO"
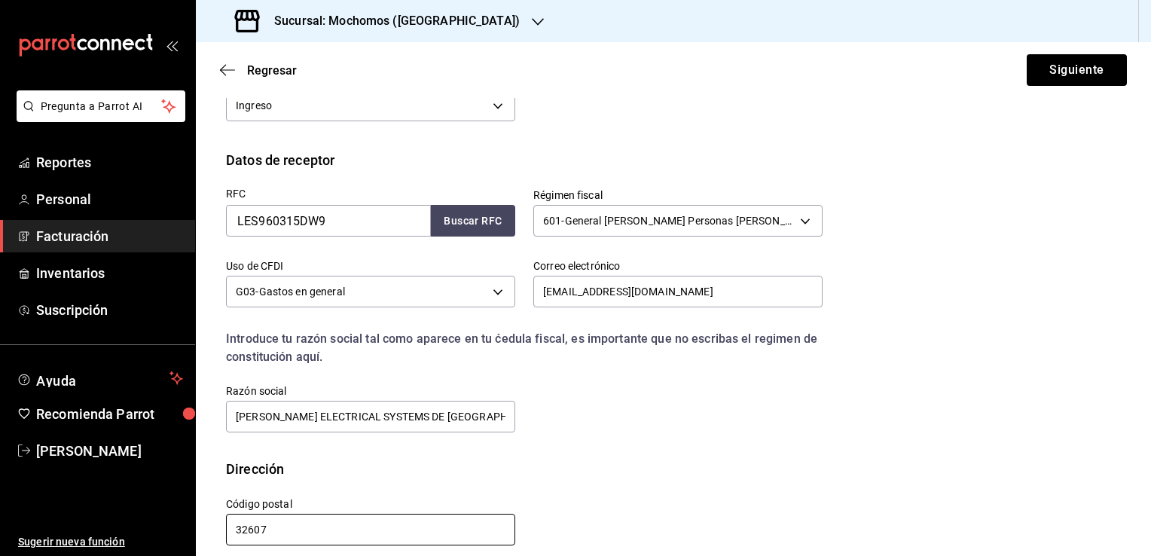
scroll to position [224, 0]
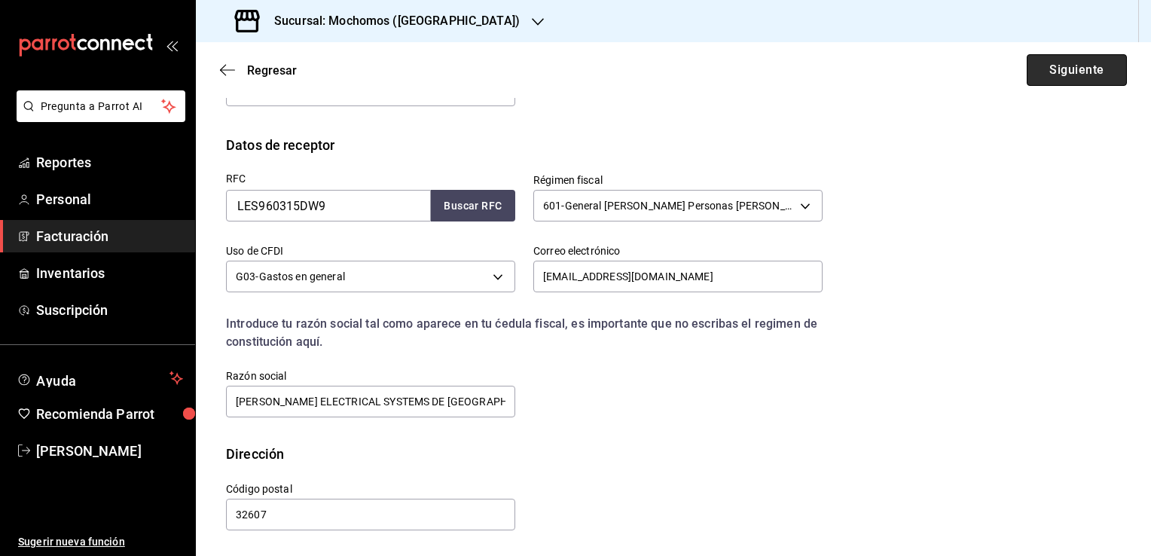
click at [1048, 78] on button "Siguiente" at bounding box center [1077, 70] width 100 height 32
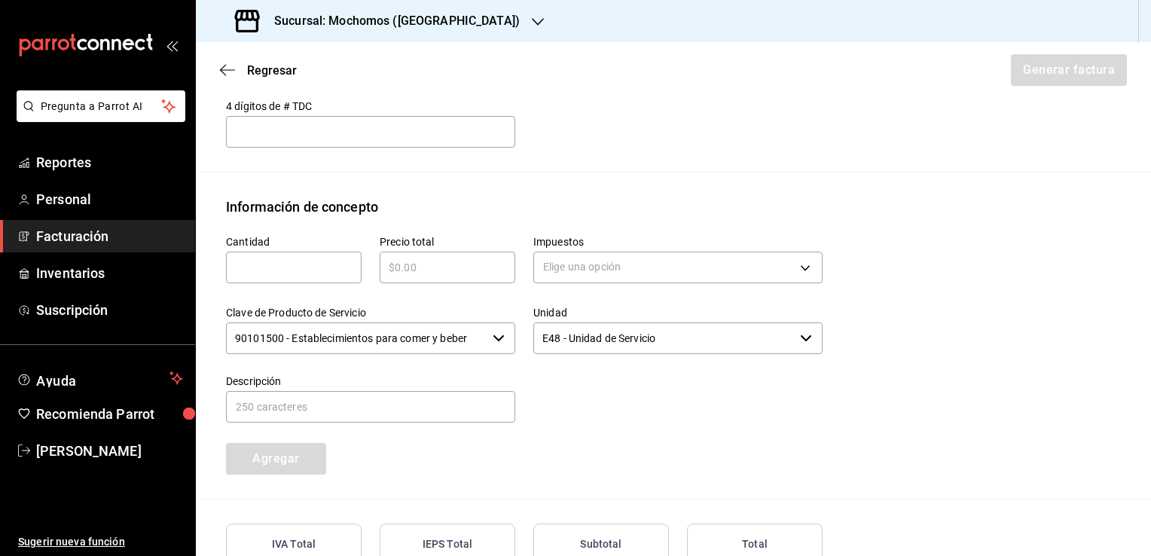
scroll to position [584, 0]
click at [332, 272] on input "text" at bounding box center [294, 269] width 136 height 18
type input "1"
type input "$916"
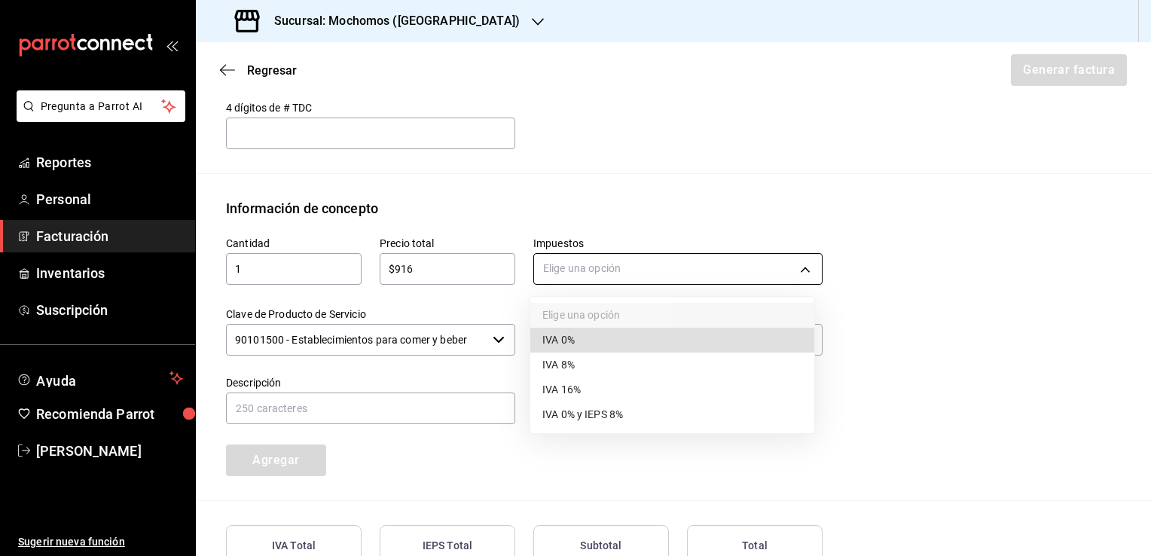
click at [549, 267] on body "Pregunta a Parrot AI Reportes Personal Facturación Inventarios Suscripción Ayud…" at bounding box center [575, 278] width 1151 height 556
click at [566, 384] on span "IVA 16%" at bounding box center [561, 390] width 38 height 16
type input "IVA_16"
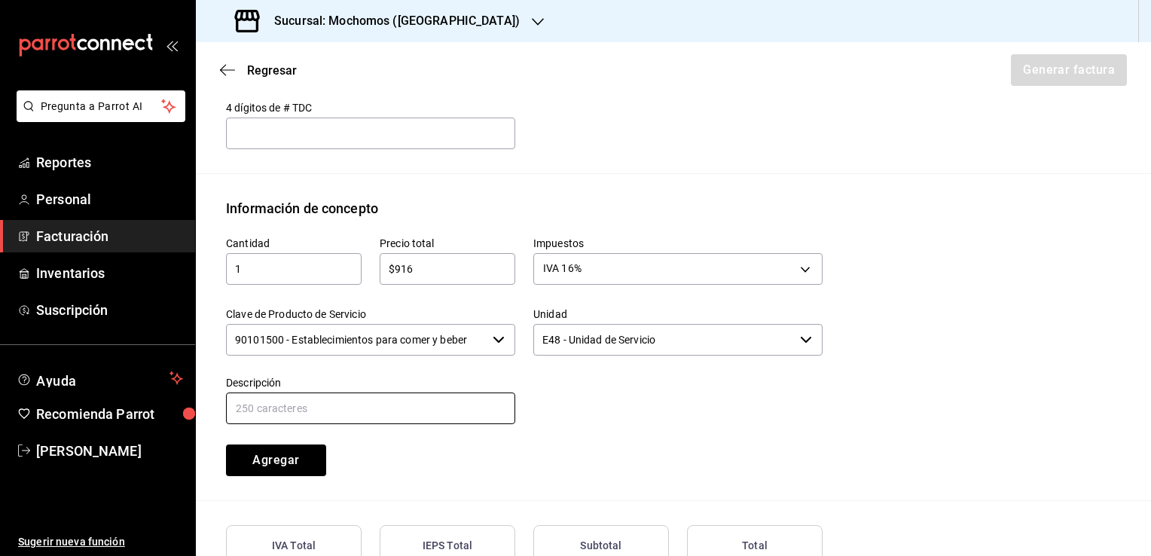
click at [488, 414] on input "text" at bounding box center [370, 408] width 289 height 32
type input "Consumo del 29/07/25 20:14:15, # Orden 290725-P-0046"
drag, startPoint x: 493, startPoint y: 408, endPoint x: 581, endPoint y: 401, distance: 89.1
click at [581, 401] on div "Cantidad 1 ​ Precio total $916 ​ Impuestos IVA 16% IVA_16 Clave de Producto de …" at bounding box center [515, 347] width 615 height 258
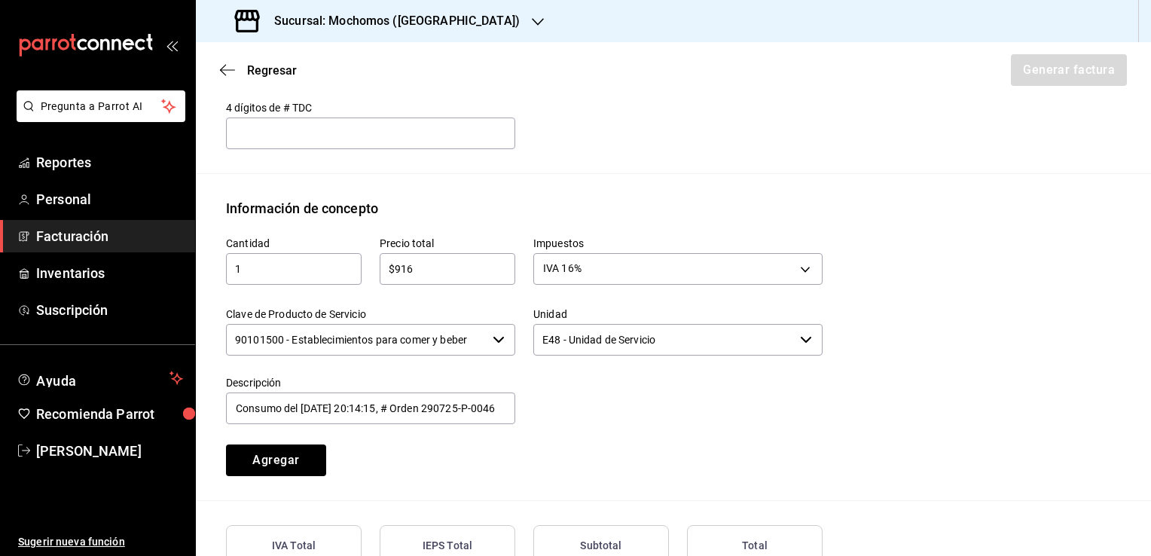
scroll to position [0, 0]
click at [580, 411] on div at bounding box center [668, 392] width 307 height 69
click at [265, 455] on button "Agregar" at bounding box center [276, 460] width 100 height 32
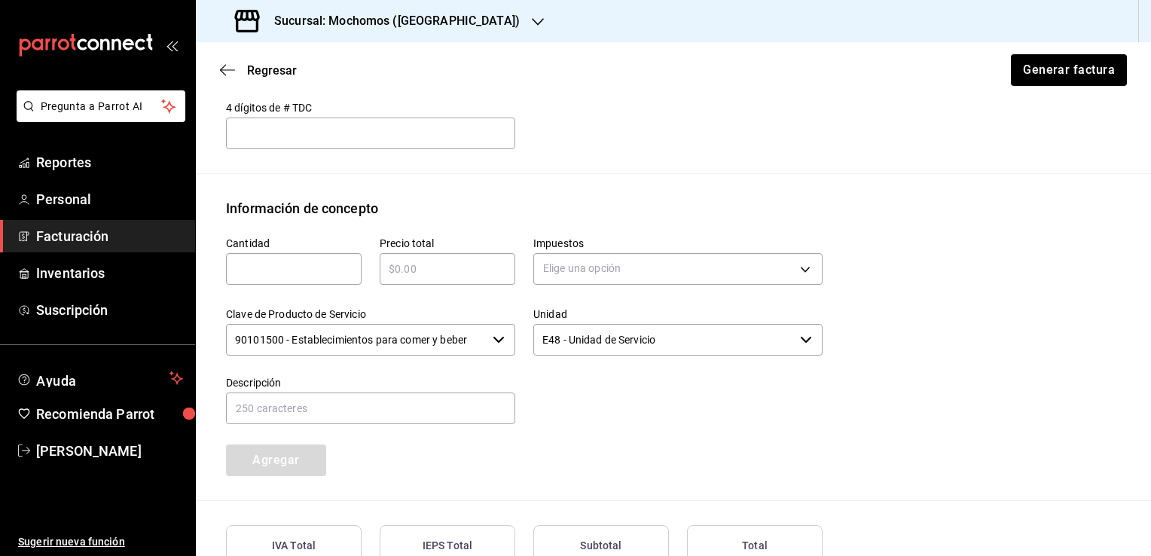
scroll to position [741, 0]
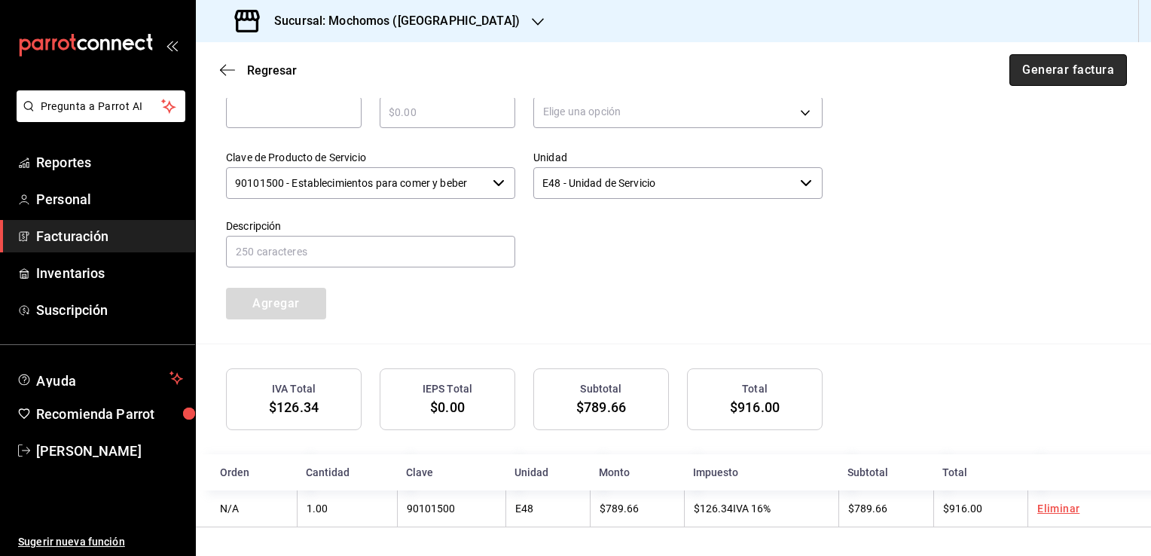
click at [1042, 68] on button "Generar factura" at bounding box center [1067, 70] width 117 height 32
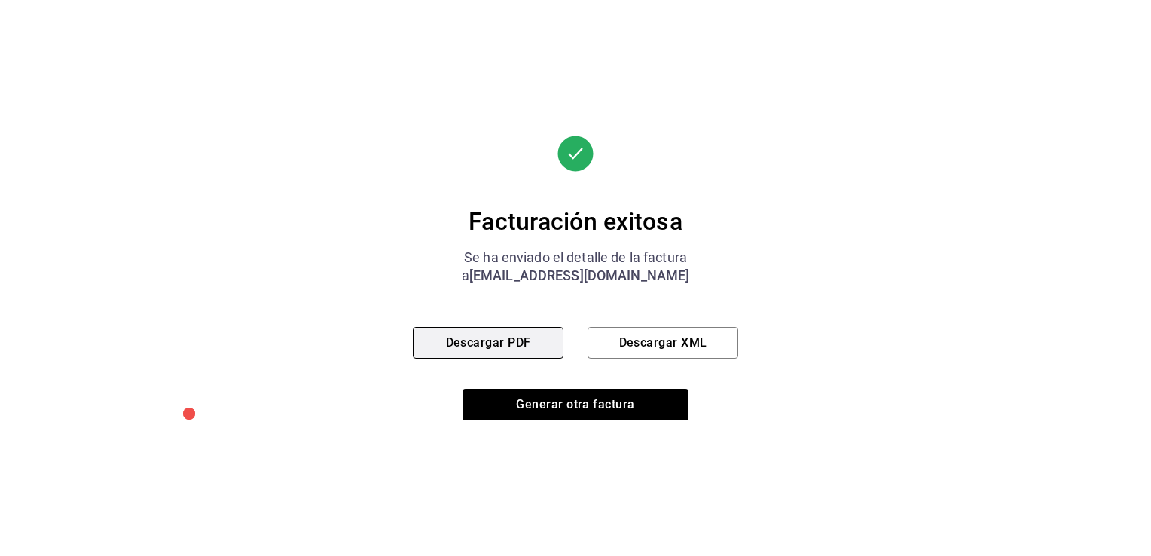
click at [522, 337] on button "Descargar PDF" at bounding box center [488, 343] width 151 height 32
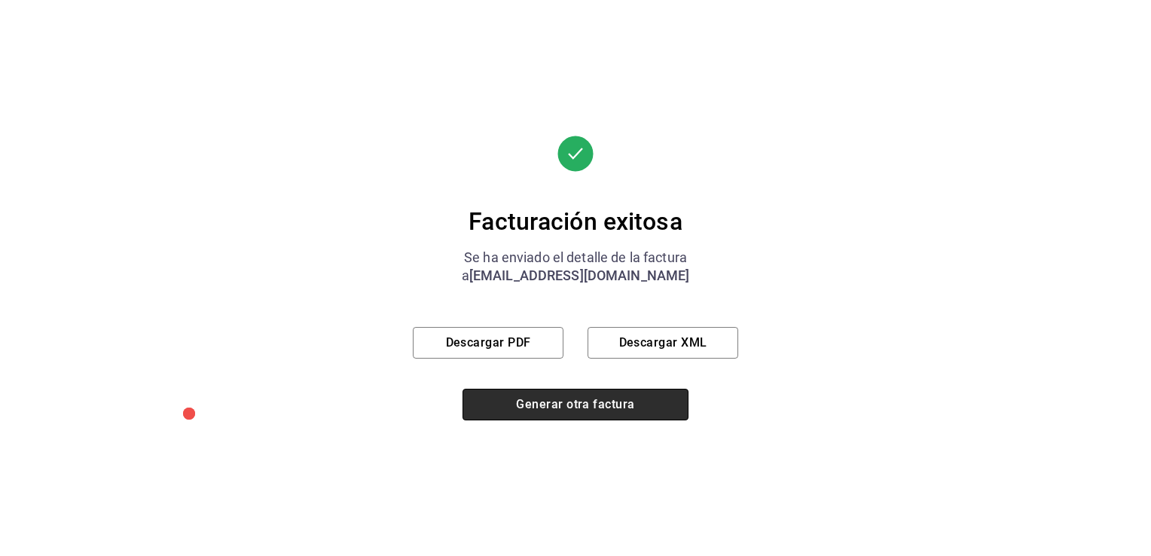
click at [616, 405] on button "Generar otra factura" at bounding box center [575, 405] width 226 height 32
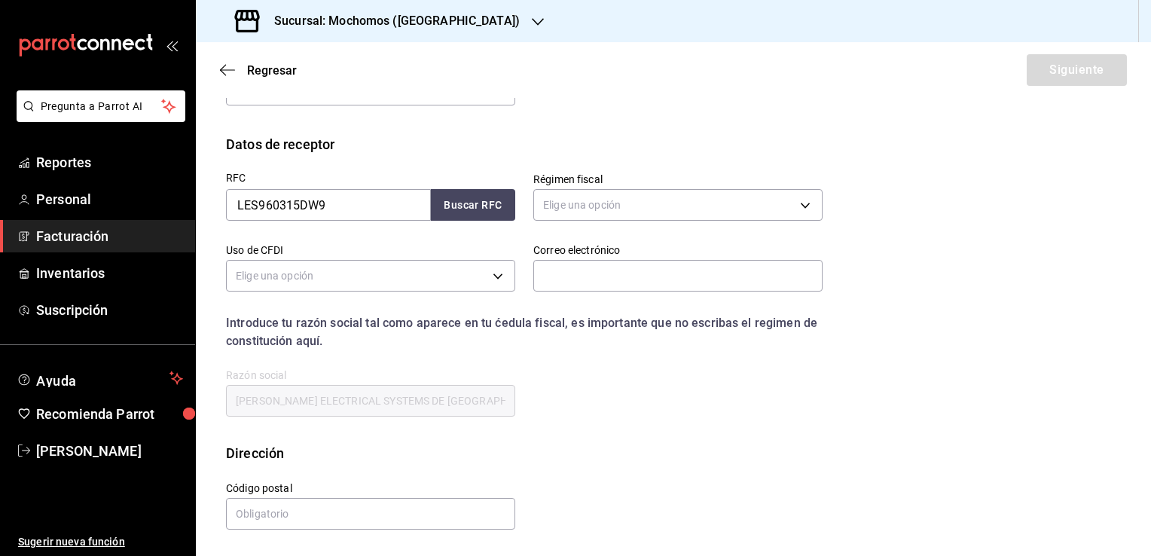
scroll to position [101, 0]
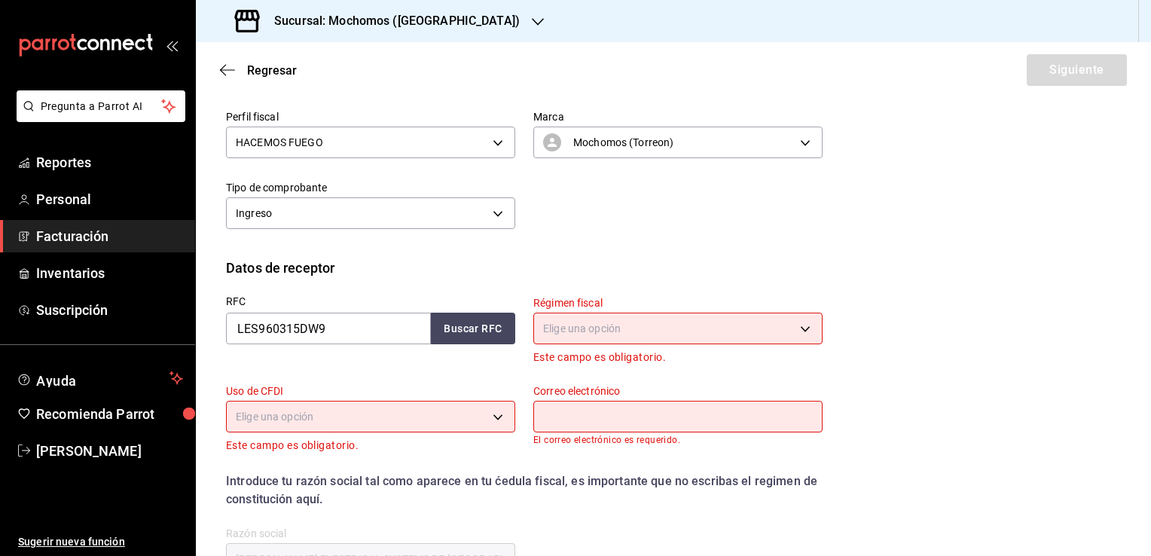
click at [577, 243] on div "Perfil fiscal HACEMOS FUEGO c46066b3-a9ad-4c13-9154-47f80df86098 Marca Mochomos…" at bounding box center [673, 175] width 895 height 166
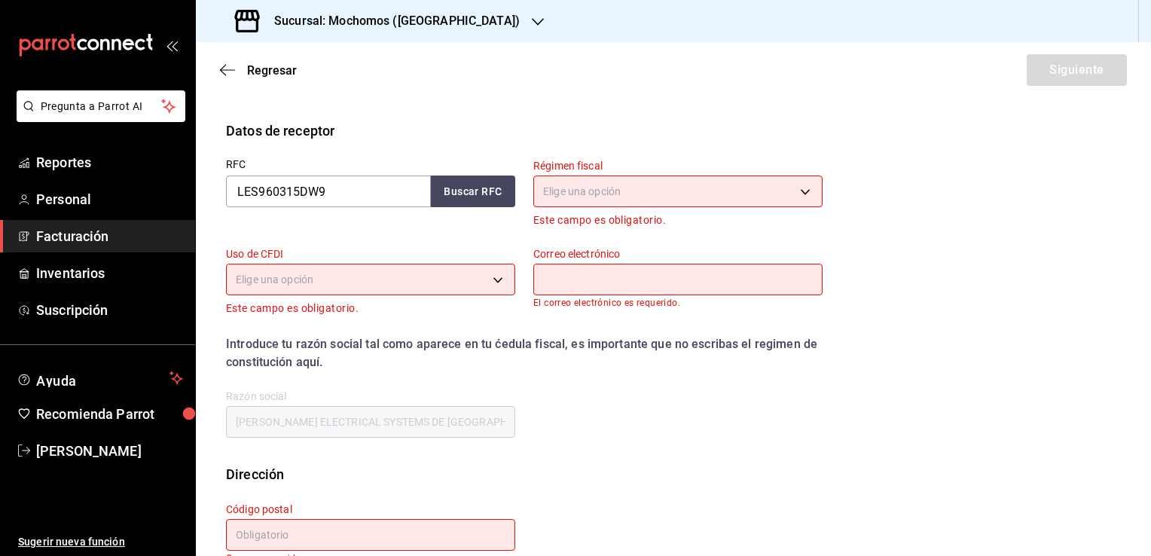
scroll to position [270, 0]
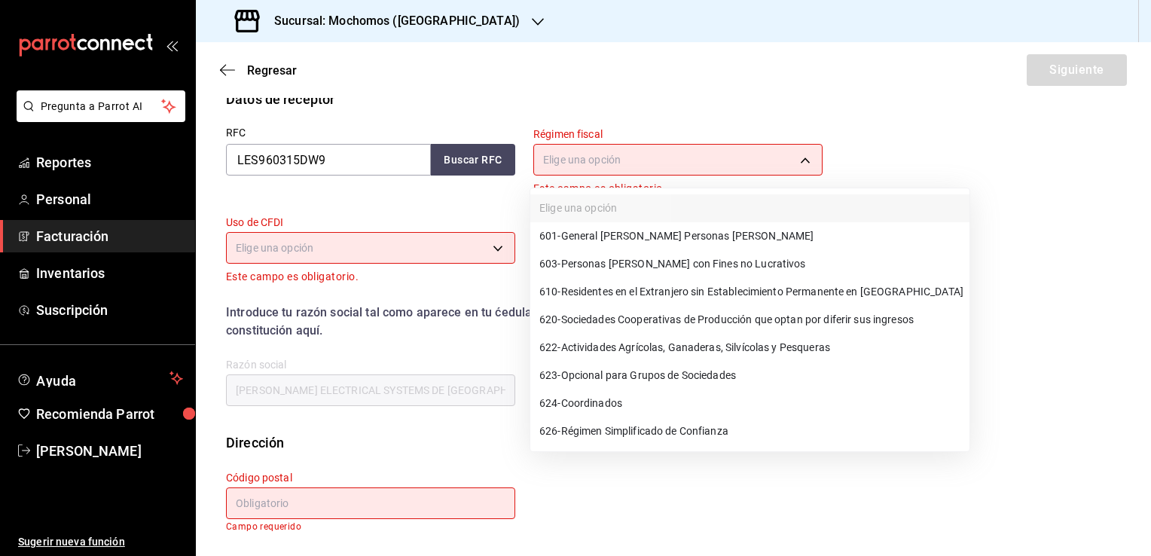
click at [660, 162] on body "Pregunta a Parrot AI Reportes Personal Facturación Inventarios Suscripción Ayud…" at bounding box center [575, 278] width 1151 height 556
click at [661, 239] on span "601 - General de Ley Personas Morales" at bounding box center [676, 236] width 274 height 16
type input "601"
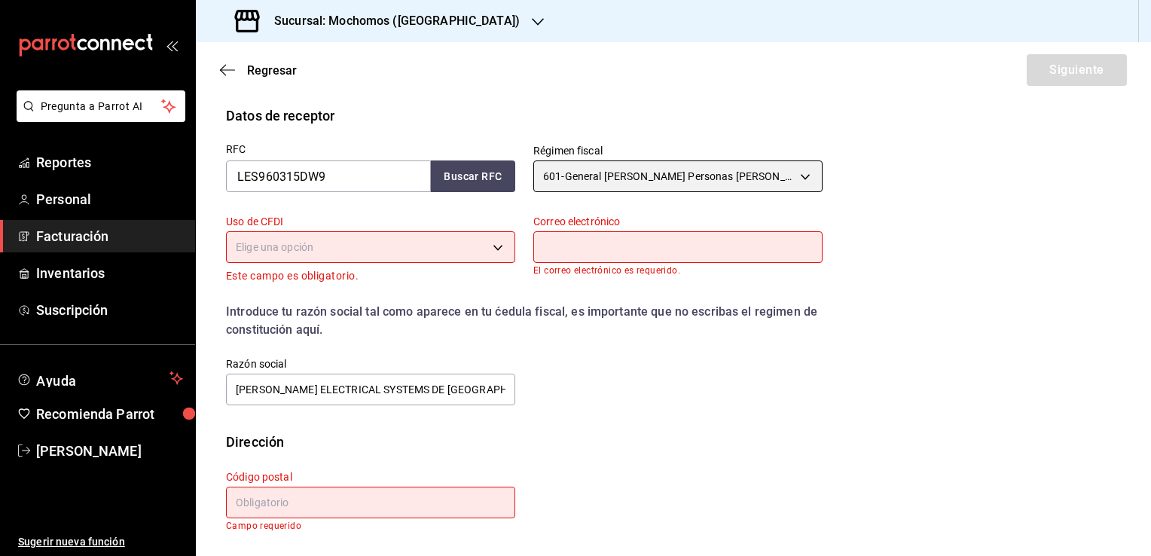
scroll to position [252, 0]
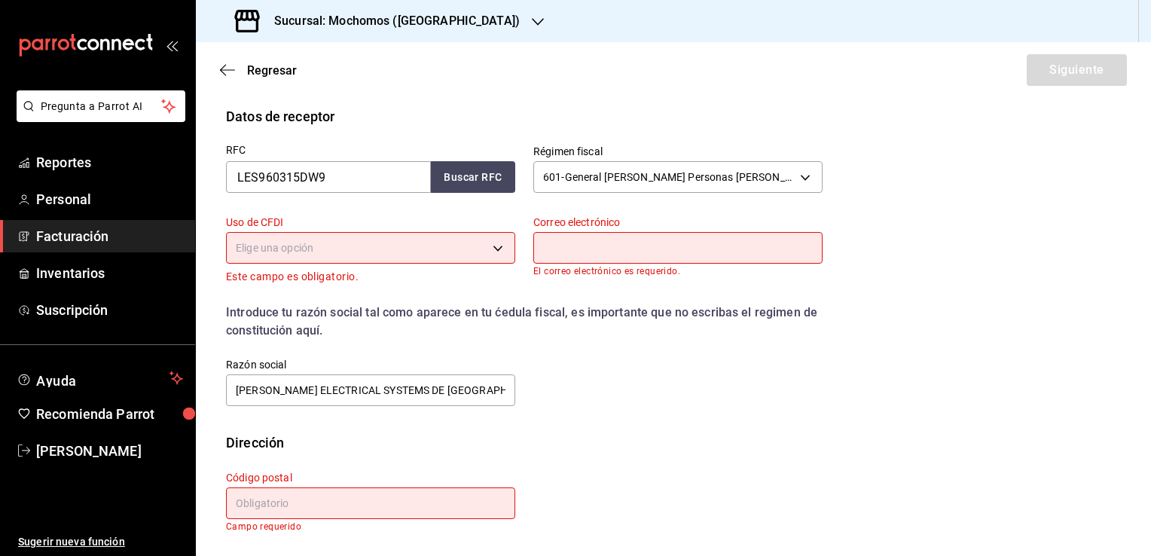
click at [484, 246] on body "Pregunta a Parrot AI Reportes Personal Facturación Inventarios Suscripción Ayud…" at bounding box center [575, 278] width 1151 height 556
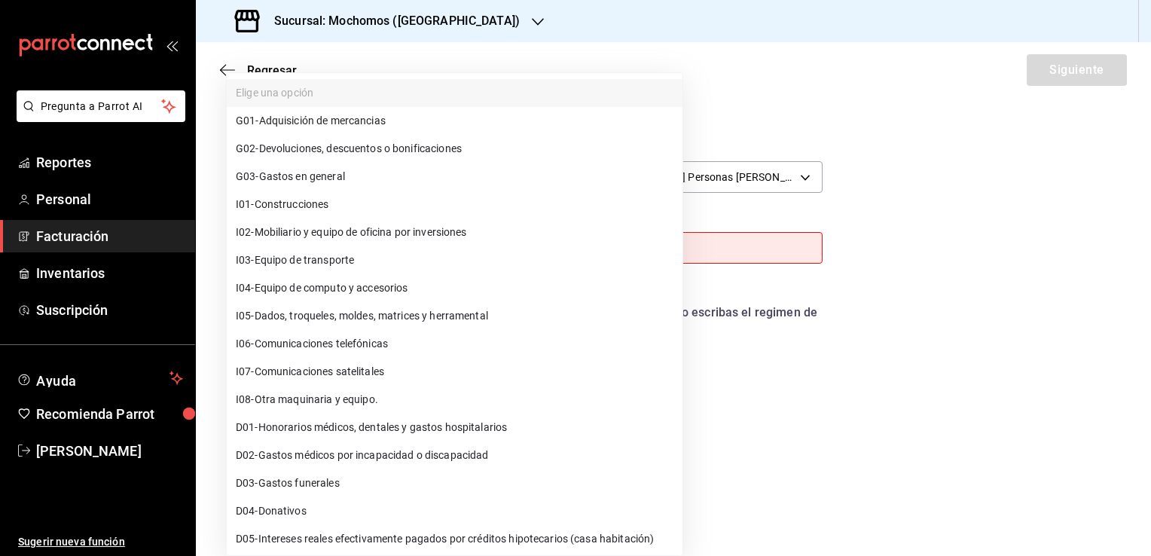
click at [383, 174] on li "G03 - Gastos en general" at bounding box center [455, 177] width 456 height 28
type input "G03"
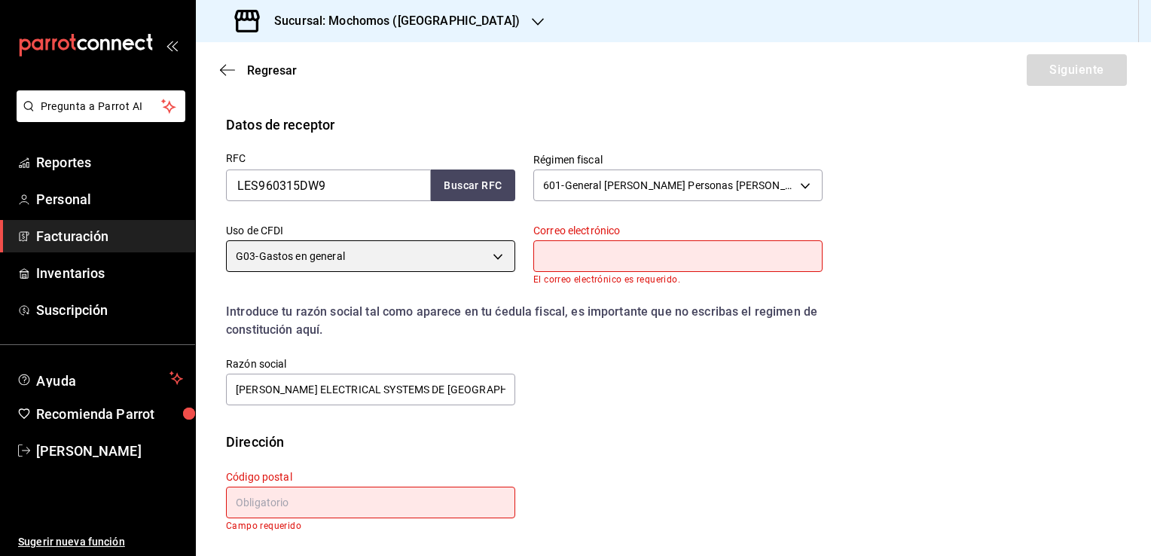
scroll to position [243, 0]
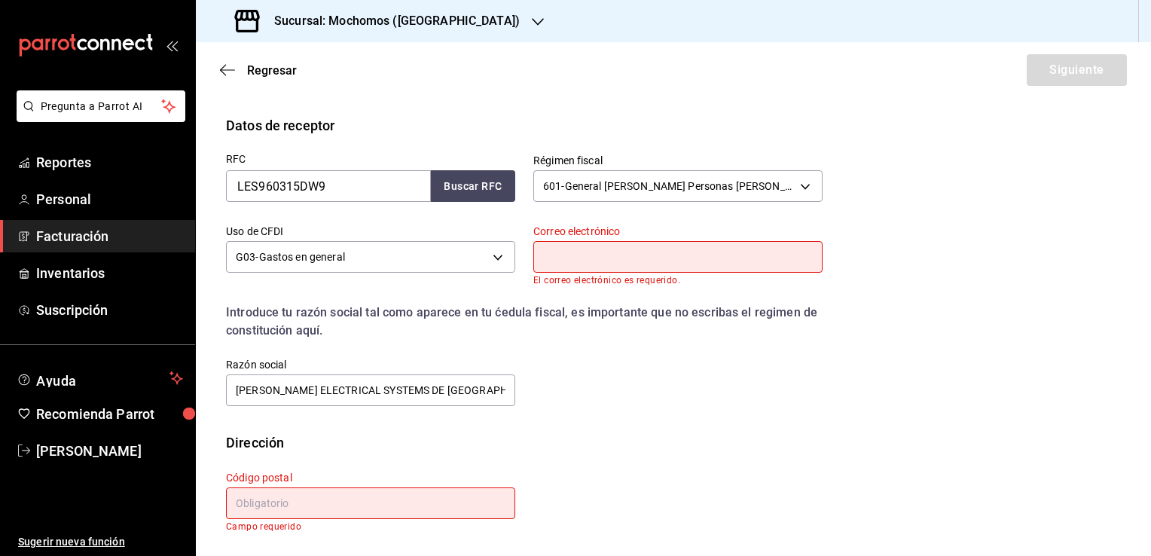
click at [583, 368] on div "RFC LES960315DW9 Buscar RFC Régimen fiscal 601 - General de Ley Personas Morale…" at bounding box center [515, 272] width 615 height 273
click at [571, 423] on div "RFC LES960315DW9 Buscar RFC Régimen fiscal 601 - General de Ley Personas Morale…" at bounding box center [673, 284] width 895 height 297
click at [684, 90] on div "Regresar Siguiente" at bounding box center [673, 70] width 955 height 56
click at [741, 119] on div "Datos de receptor" at bounding box center [673, 125] width 895 height 20
click at [749, 72] on div "Regresar Siguiente" at bounding box center [673, 70] width 955 height 56
